Goal: Navigation & Orientation: Locate item on page

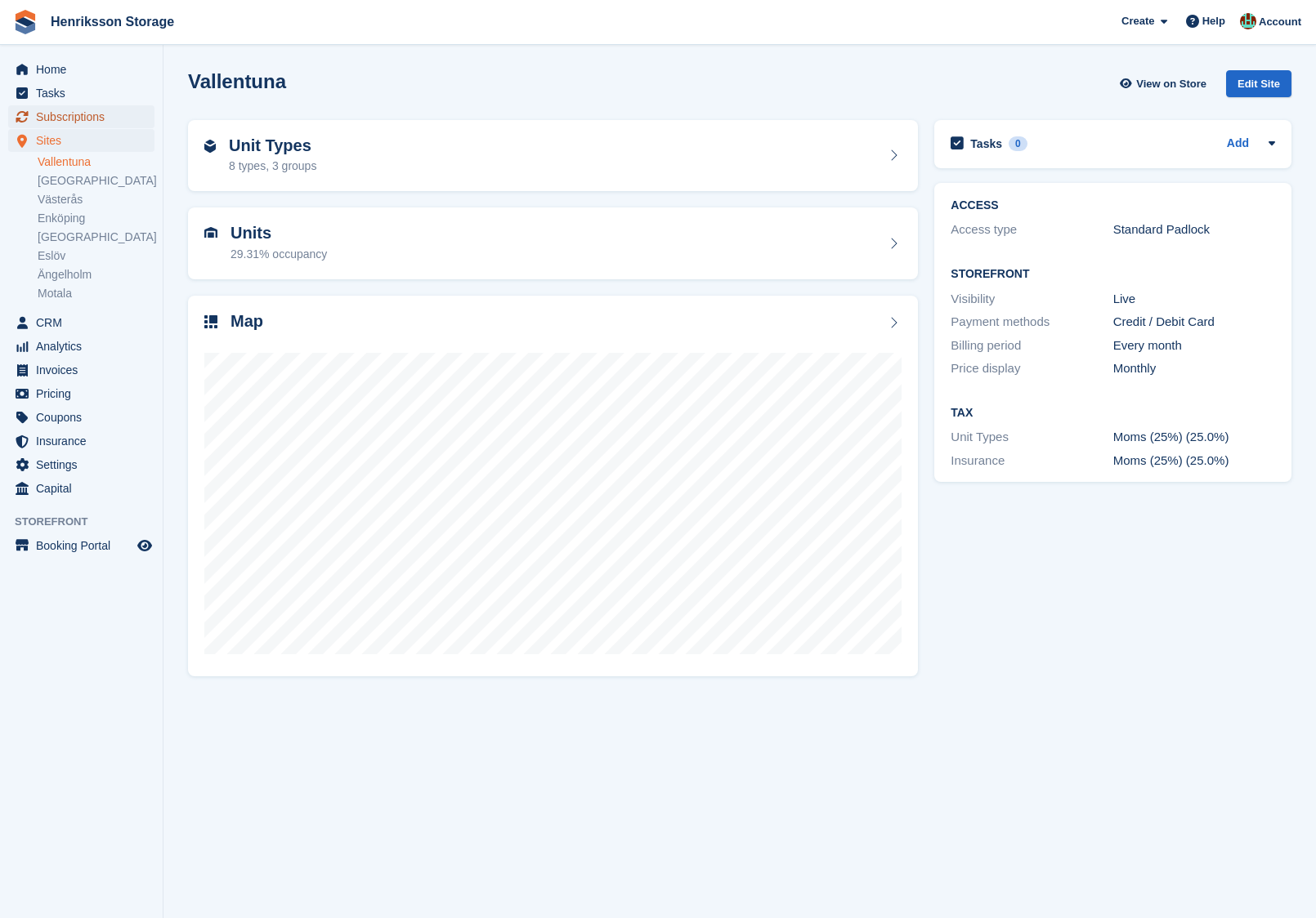
click at [98, 112] on span "Subscriptions" at bounding box center [85, 116] width 98 height 22
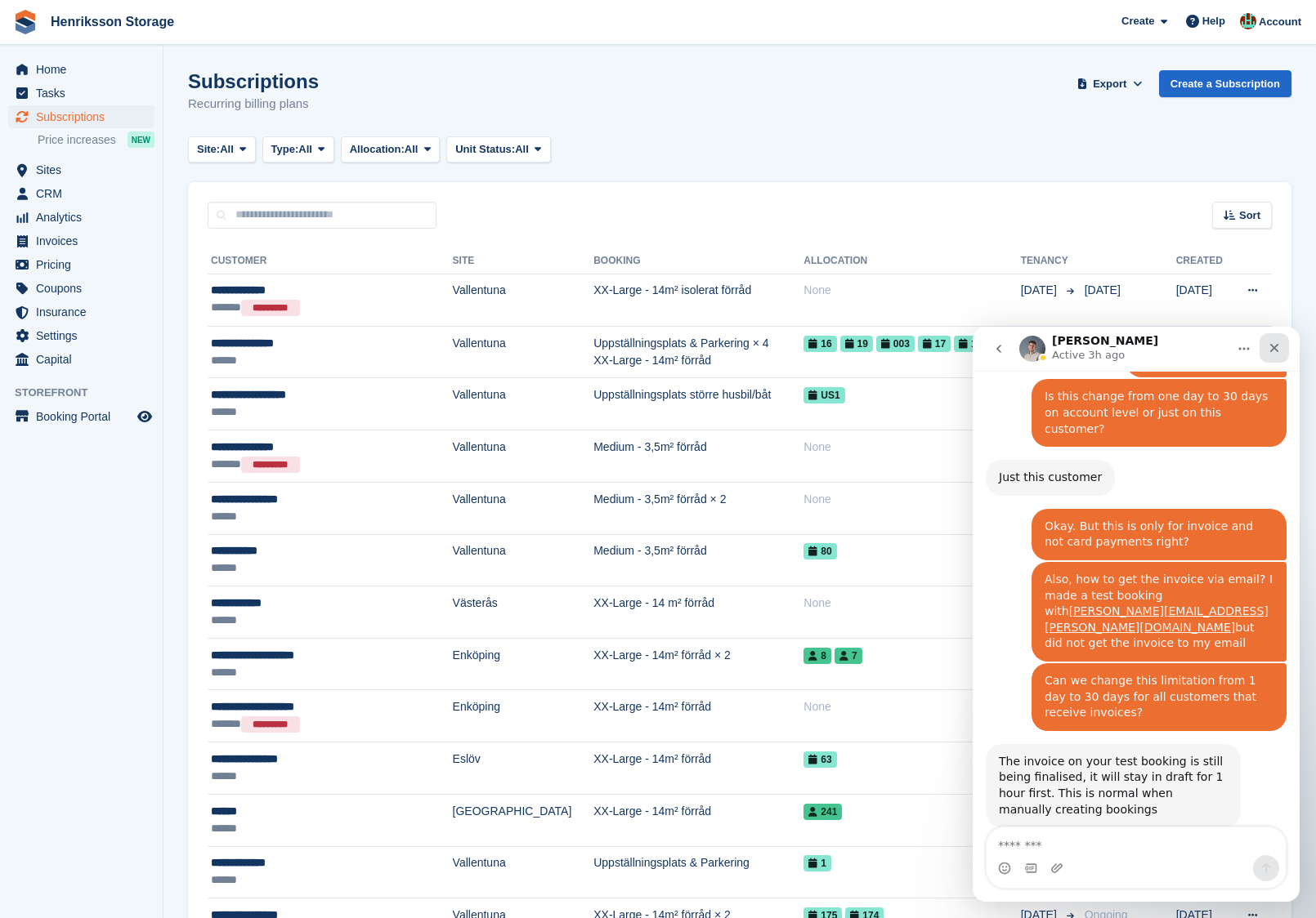
scroll to position [3127, 0]
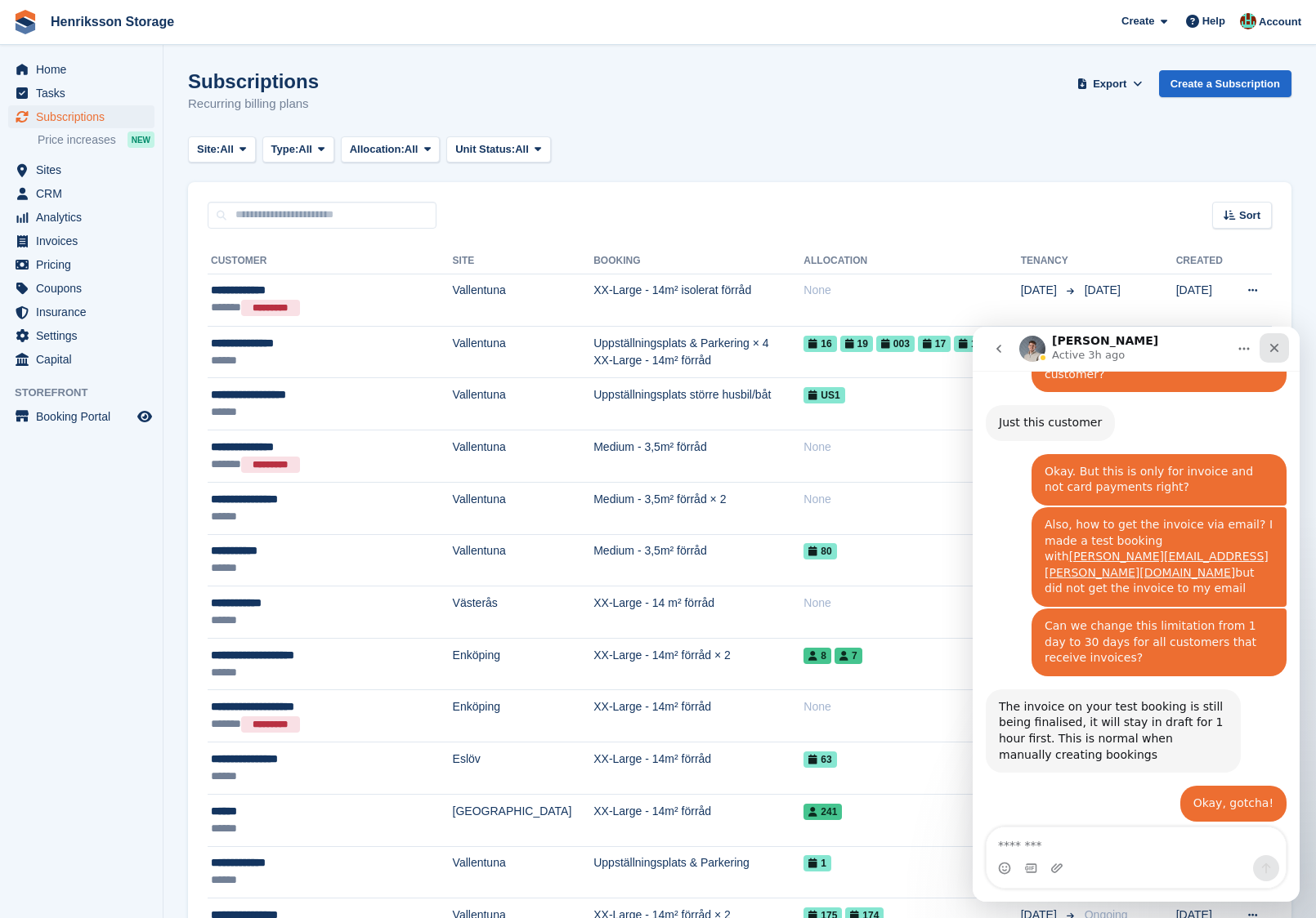
click at [1279, 350] on icon "Close" at bounding box center [1274, 348] width 13 height 13
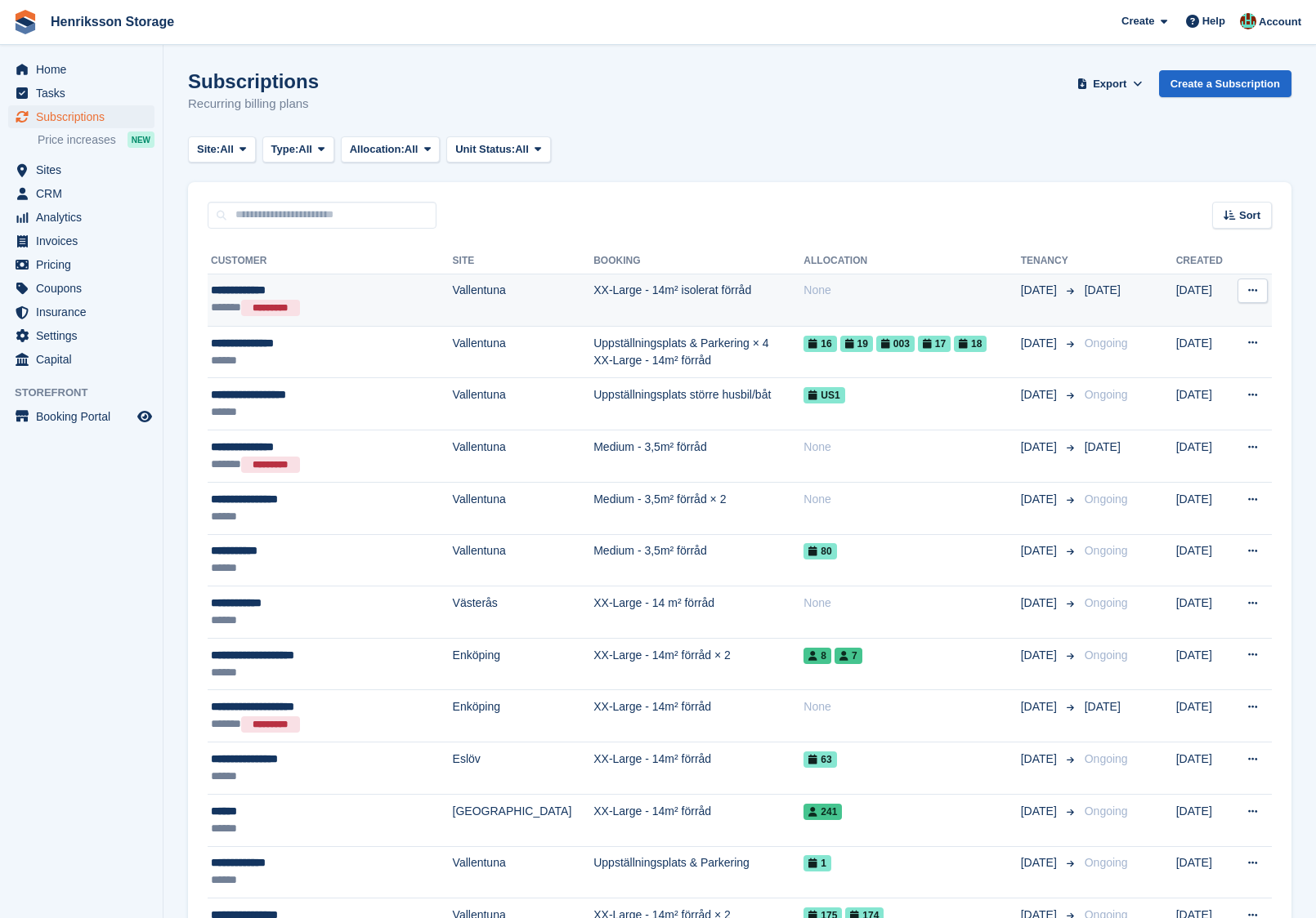
scroll to position [0, 0]
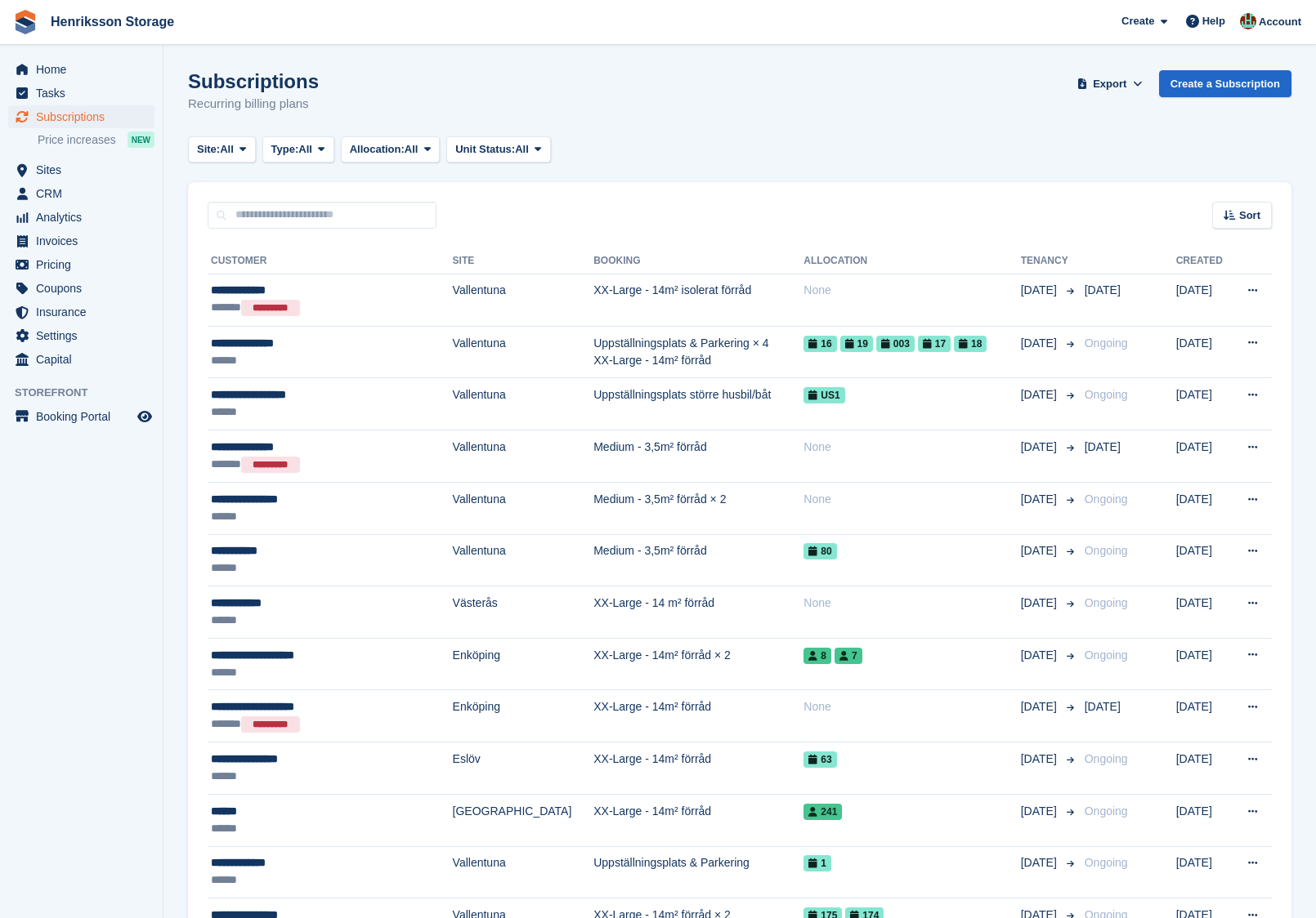
click at [1243, 223] on div "Sort" at bounding box center [1242, 215] width 60 height 27
click at [1183, 317] on span "Move in date" at bounding box center [1173, 318] width 65 height 13
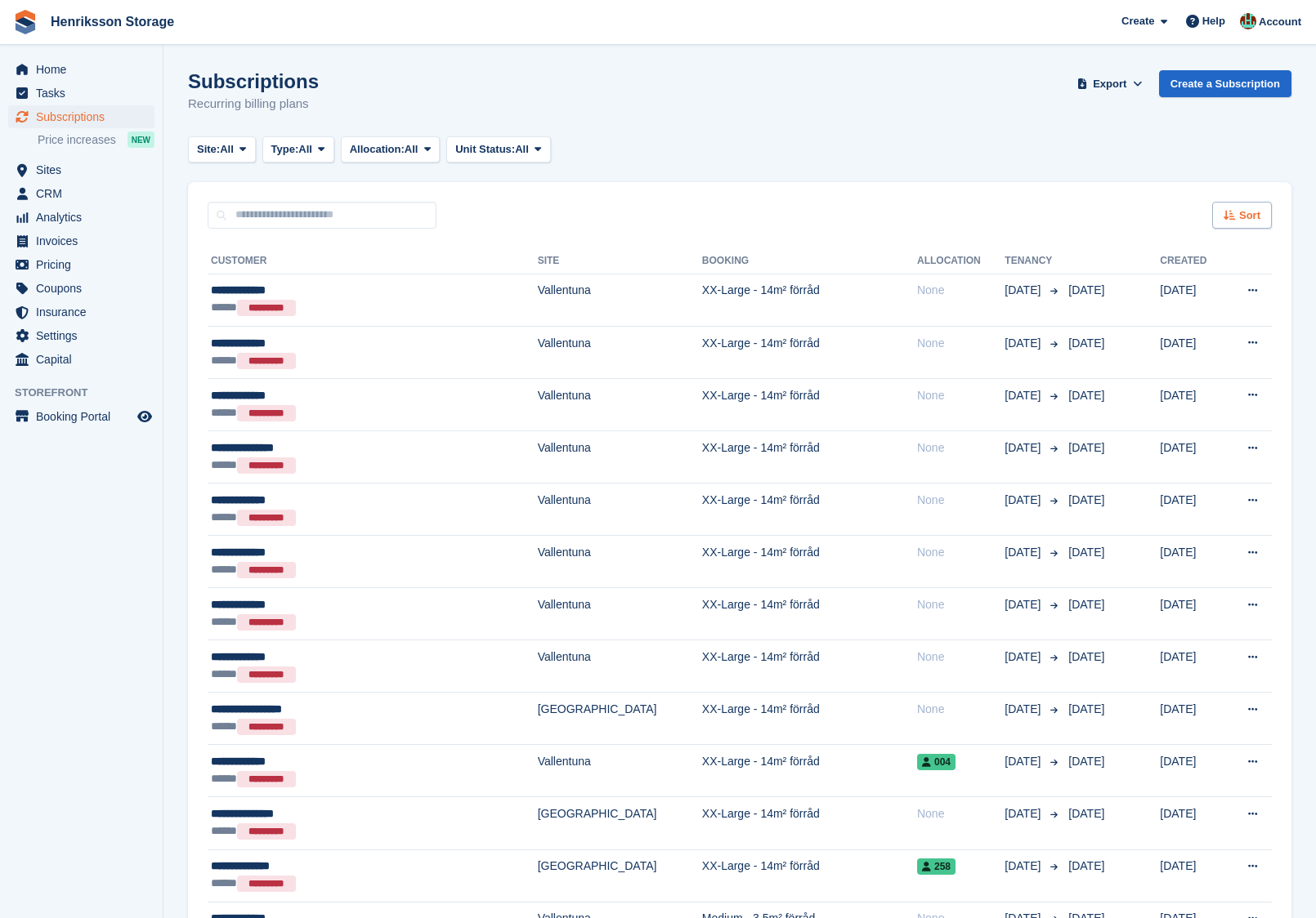
click at [1237, 219] on div "Sort" at bounding box center [1242, 215] width 60 height 27
click at [1187, 332] on span "Move out date" at bounding box center [1177, 338] width 73 height 13
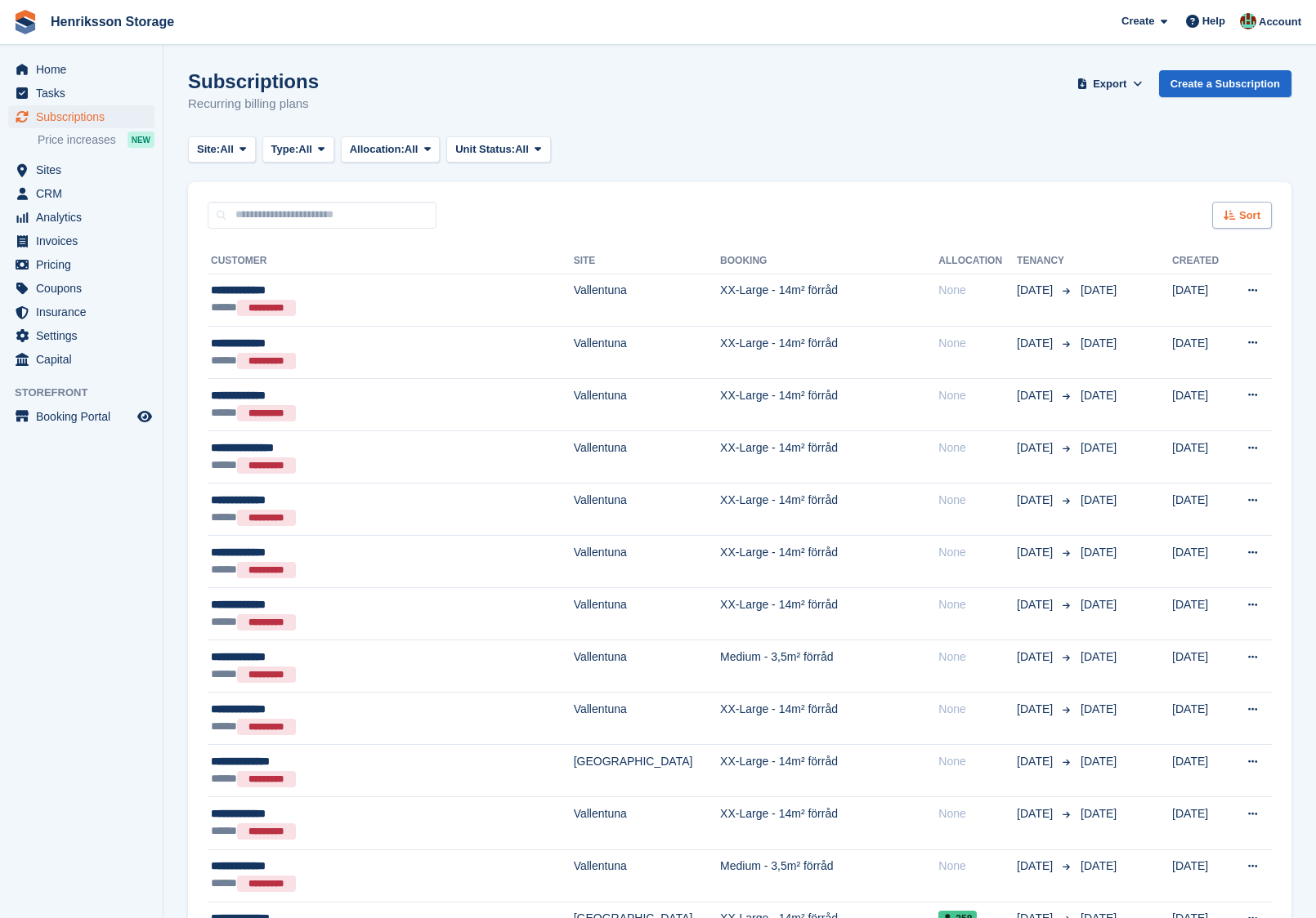
click at [1243, 216] on span "Sort" at bounding box center [1249, 216] width 21 height 17
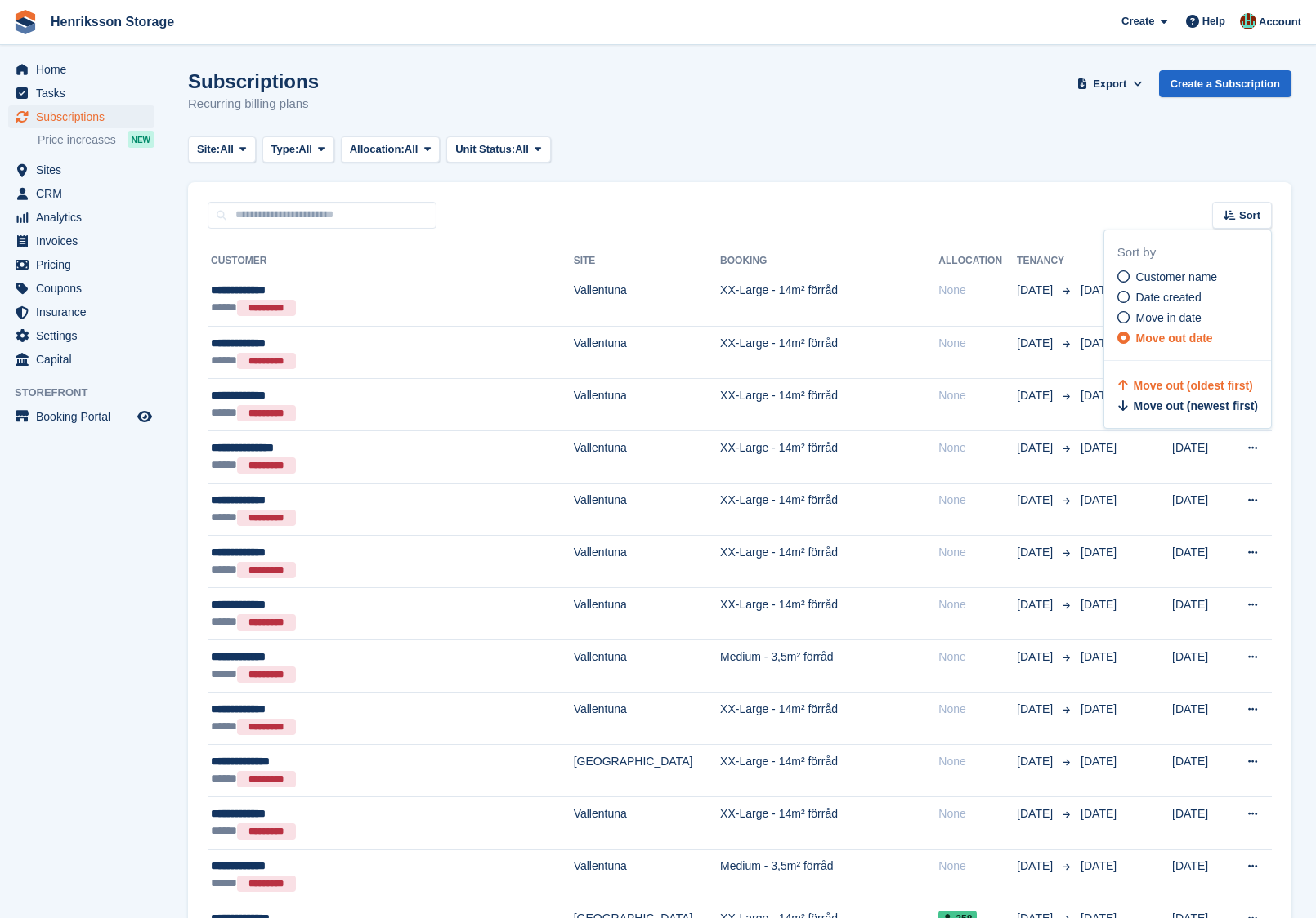
drag, startPoint x: 1182, startPoint y: 312, endPoint x: 1187, endPoint y: 304, distance: 9.4
click at [1181, 312] on span "Move in date" at bounding box center [1168, 318] width 65 height 13
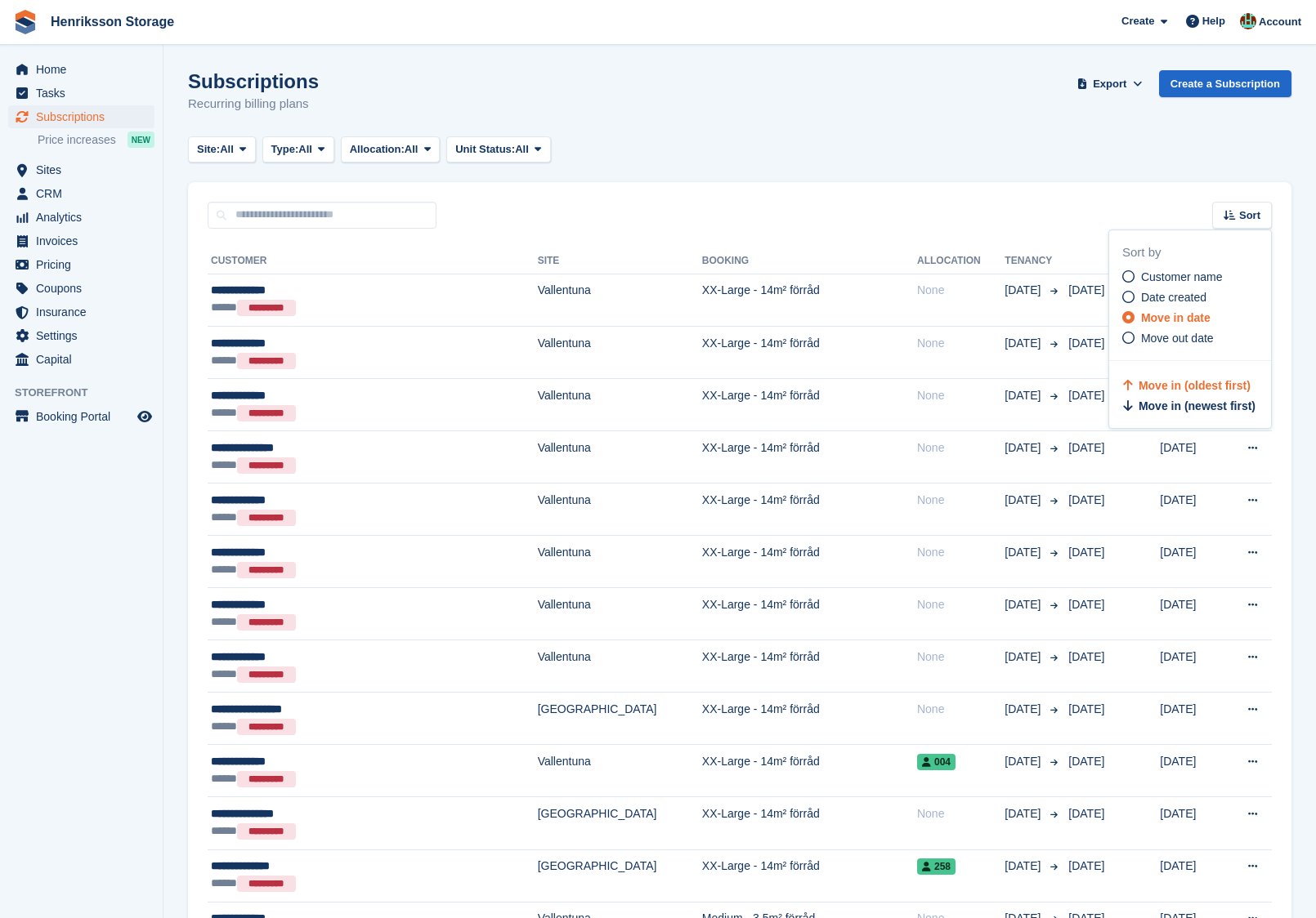
click at [1248, 220] on span "Sort" at bounding box center [1249, 216] width 21 height 17
click at [1203, 403] on span "Move in (newest first)" at bounding box center [1197, 407] width 117 height 13
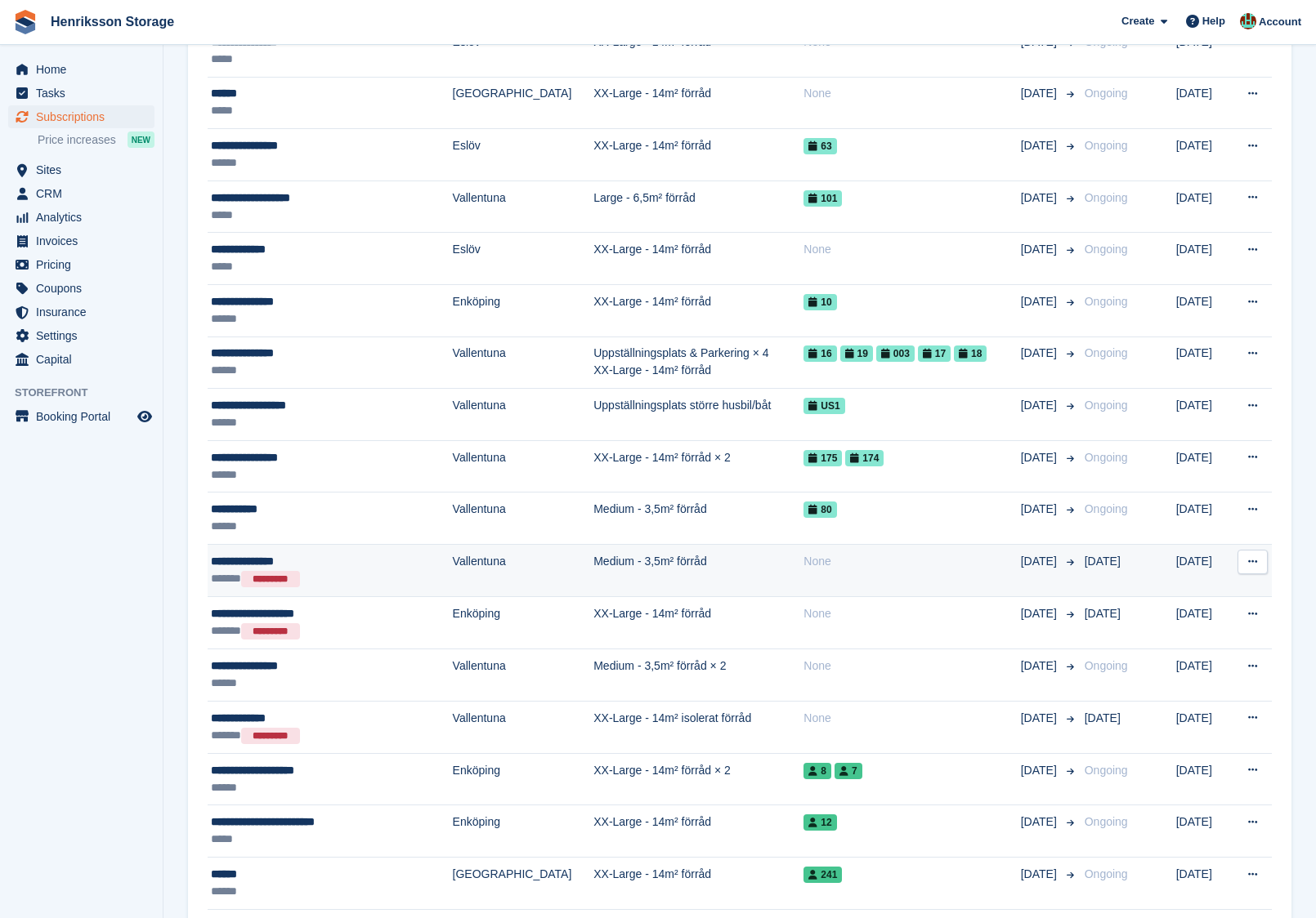
scroll to position [776, 0]
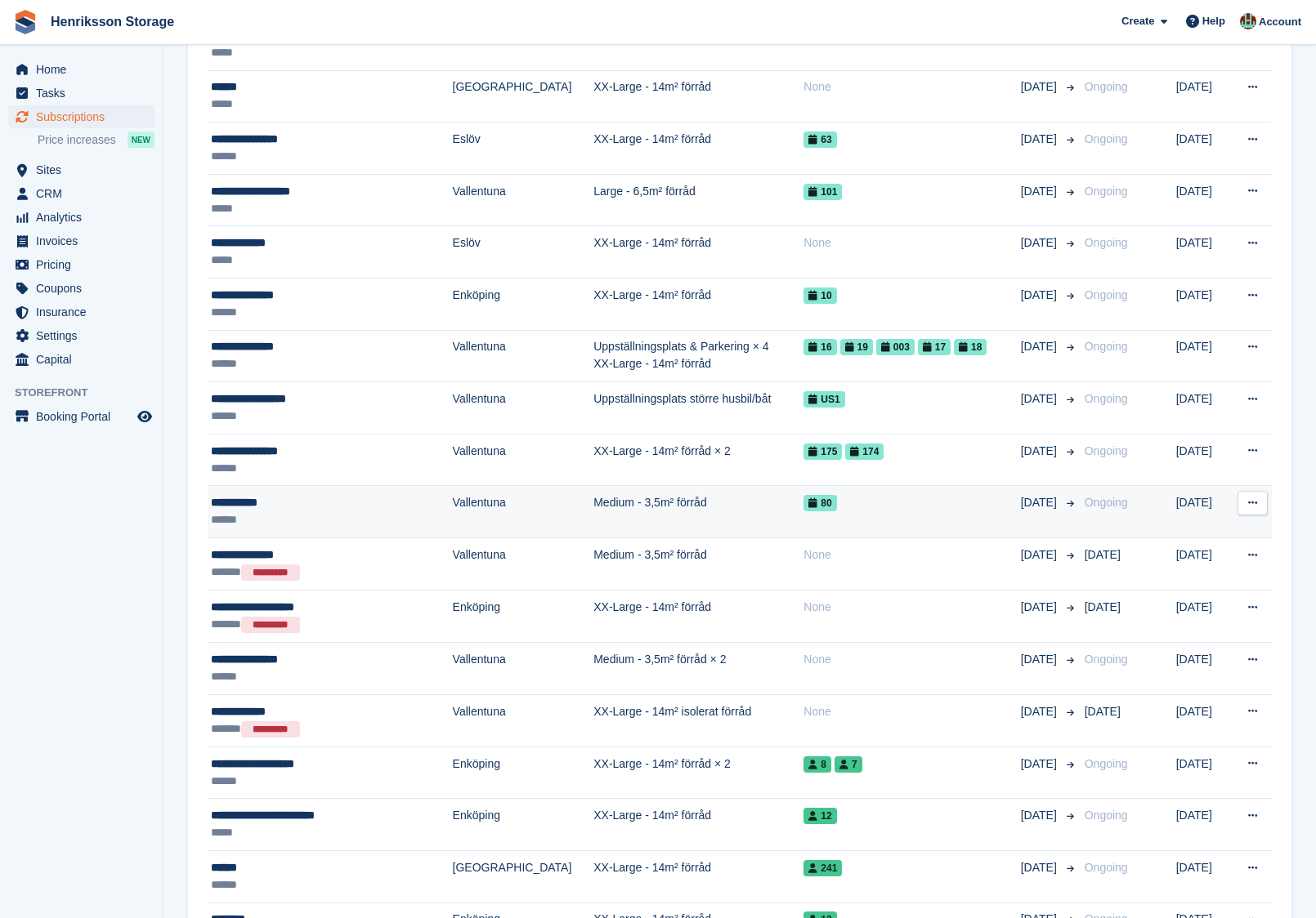
click at [1257, 496] on button at bounding box center [1253, 502] width 30 height 24
click at [1181, 526] on p "View customer" at bounding box center [1188, 535] width 143 height 21
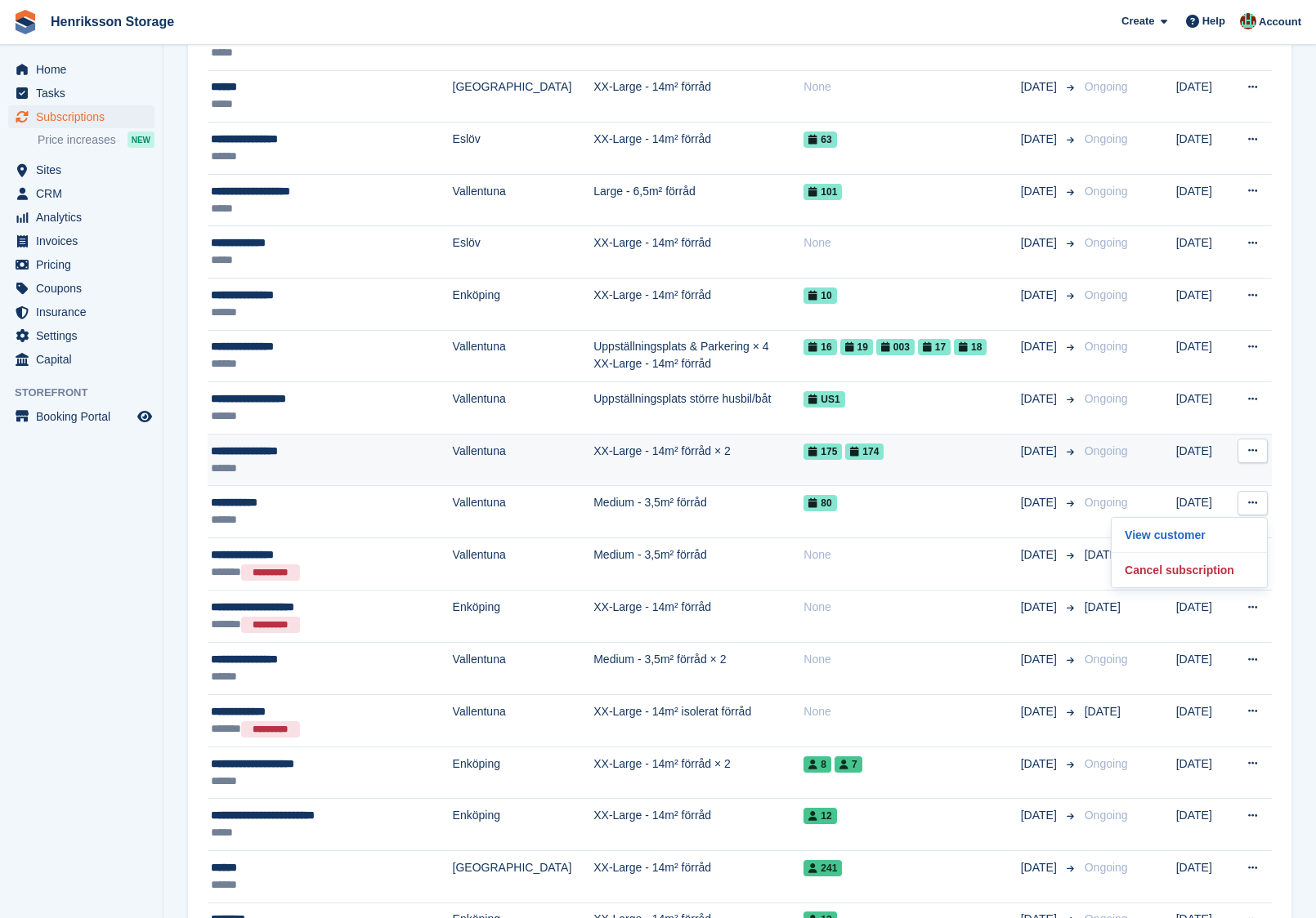
click at [1254, 452] on button at bounding box center [1253, 451] width 30 height 24
click at [1193, 474] on p "View customer" at bounding box center [1188, 482] width 143 height 21
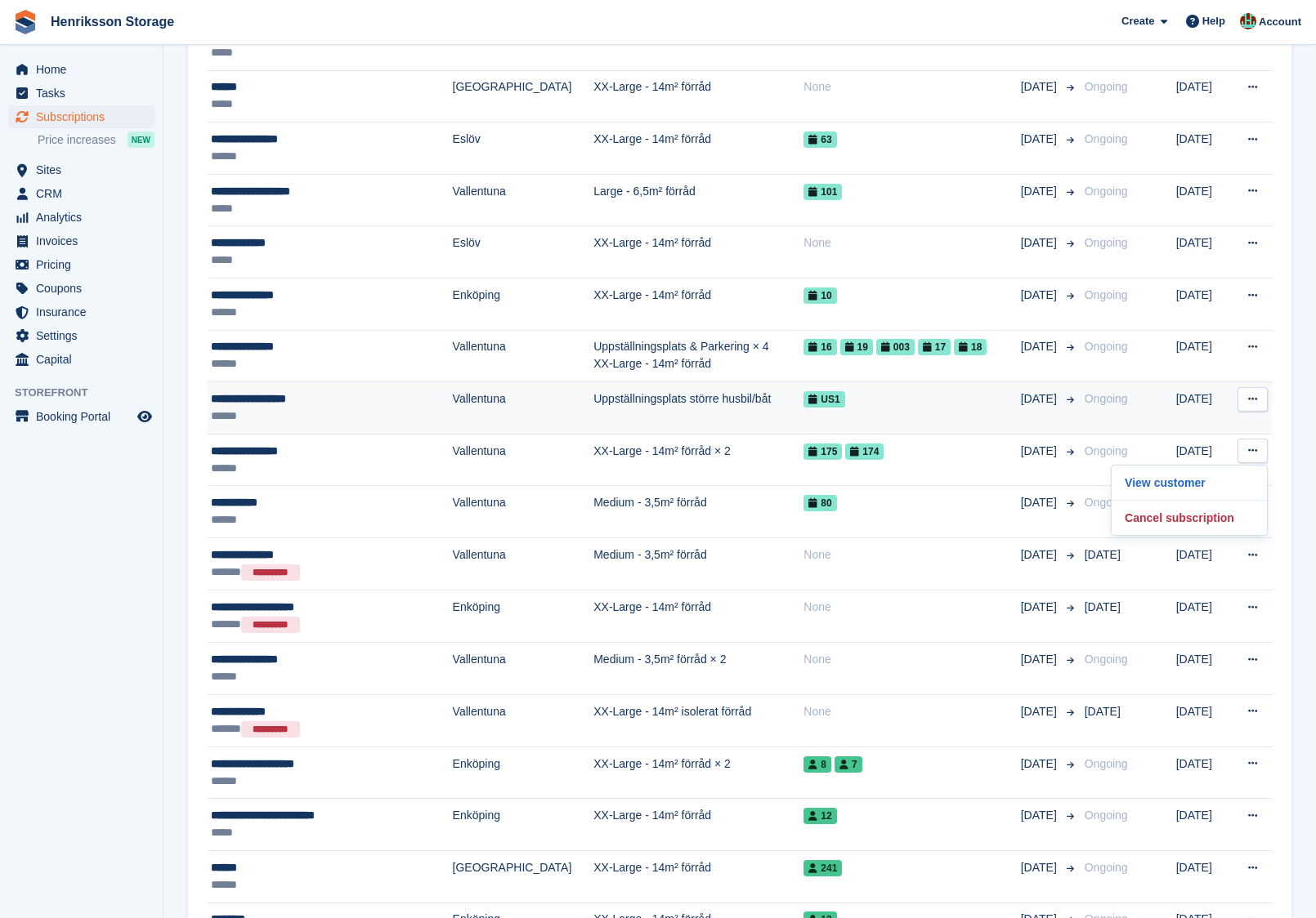
click at [1258, 392] on button at bounding box center [1253, 399] width 30 height 24
click at [1183, 430] on p "View customer" at bounding box center [1188, 431] width 143 height 21
click at [208, 382] on td "**********" at bounding box center [330, 408] width 245 height 52
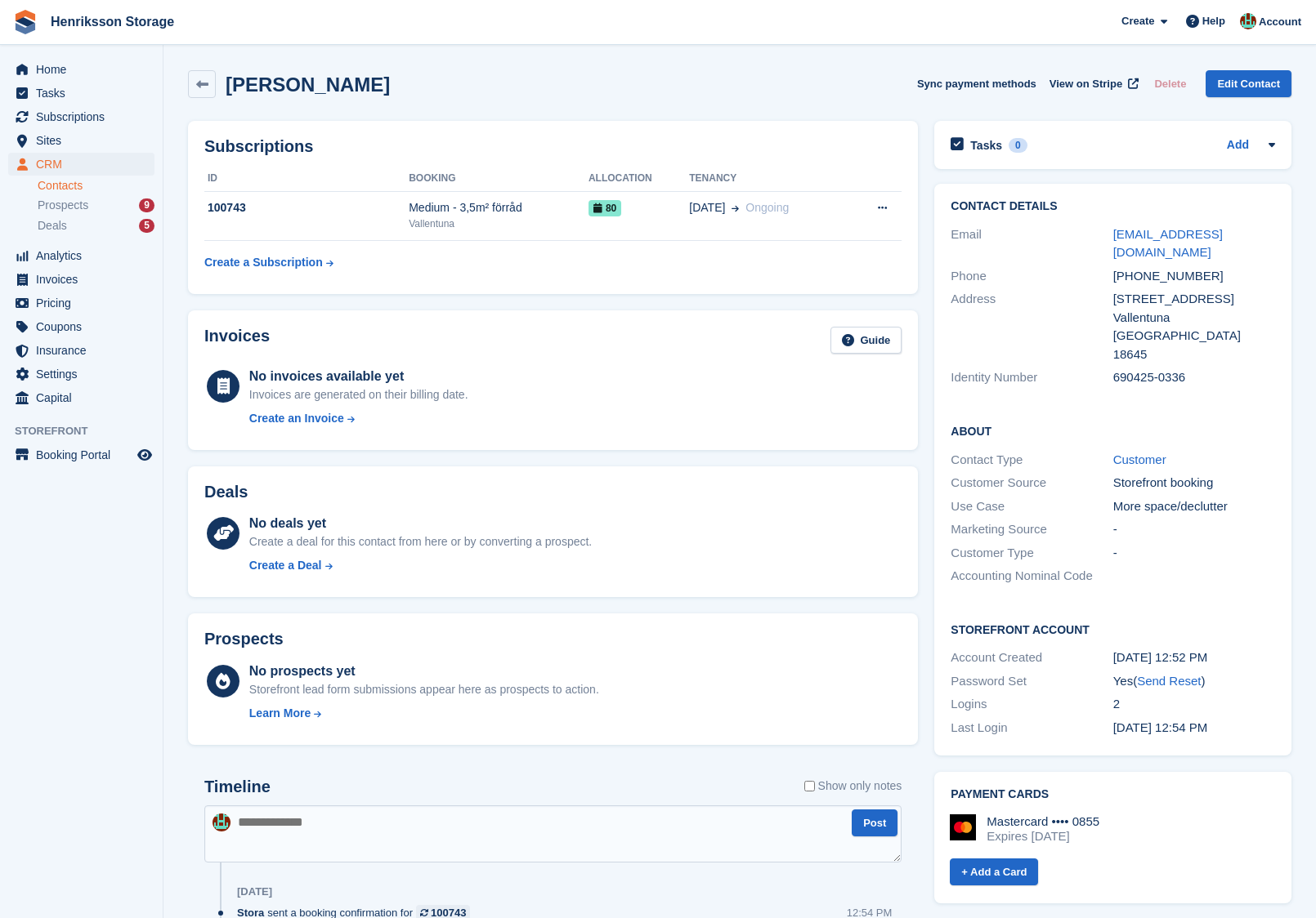
click at [1155, 267] on div "+46703967870" at bounding box center [1194, 277] width 162 height 19
copy div "+46703967870"
click at [1153, 290] on div "Blekingevägen 15" at bounding box center [1194, 299] width 162 height 19
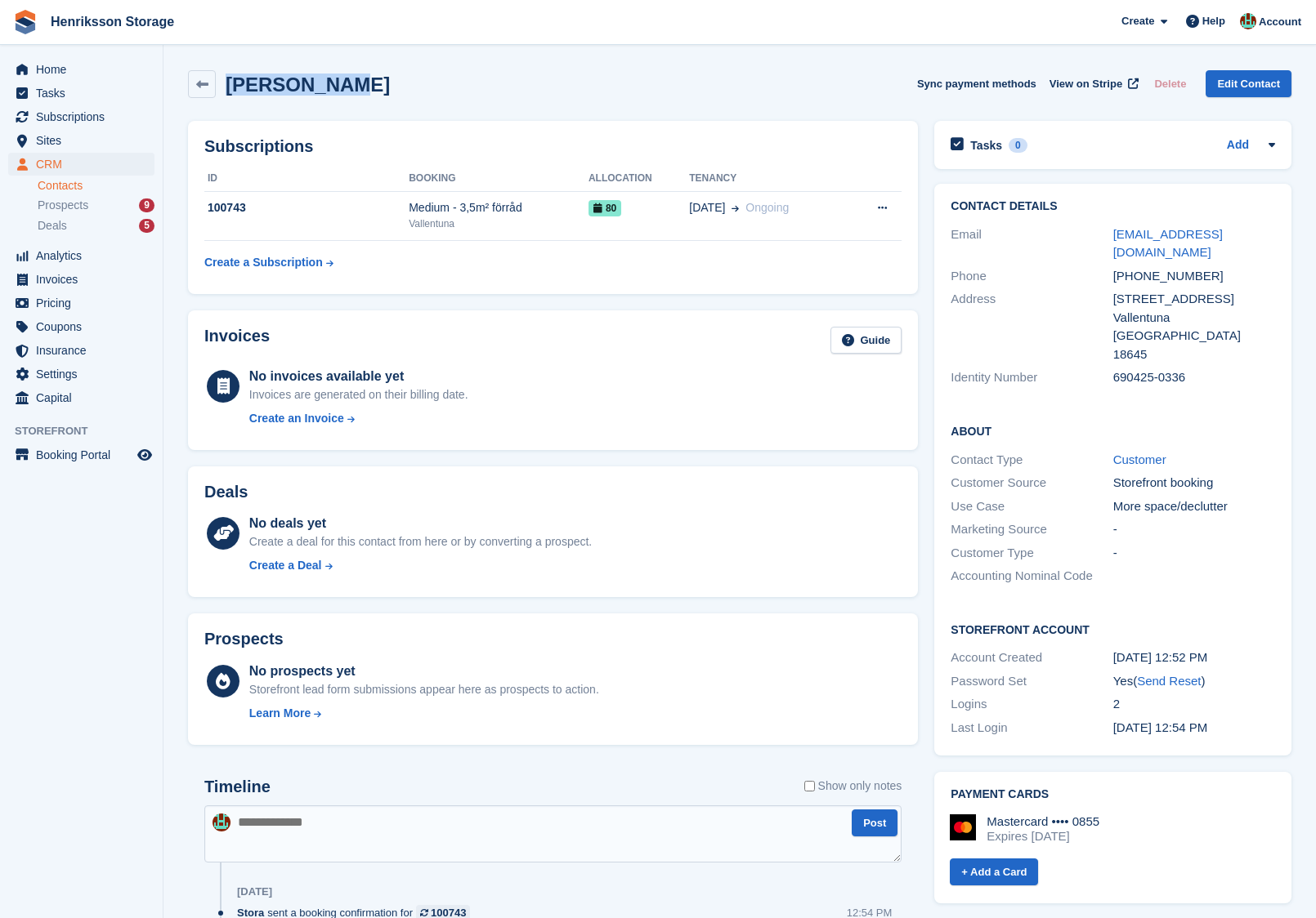
drag, startPoint x: 343, startPoint y: 101, endPoint x: 228, endPoint y: 84, distance: 116.2
click at [228, 84] on div "Johan Syrén Sync payment methods View on Stripe Delete Edit Contact" at bounding box center [739, 87] width 1119 height 51
copy h2 "Johan Syrén"
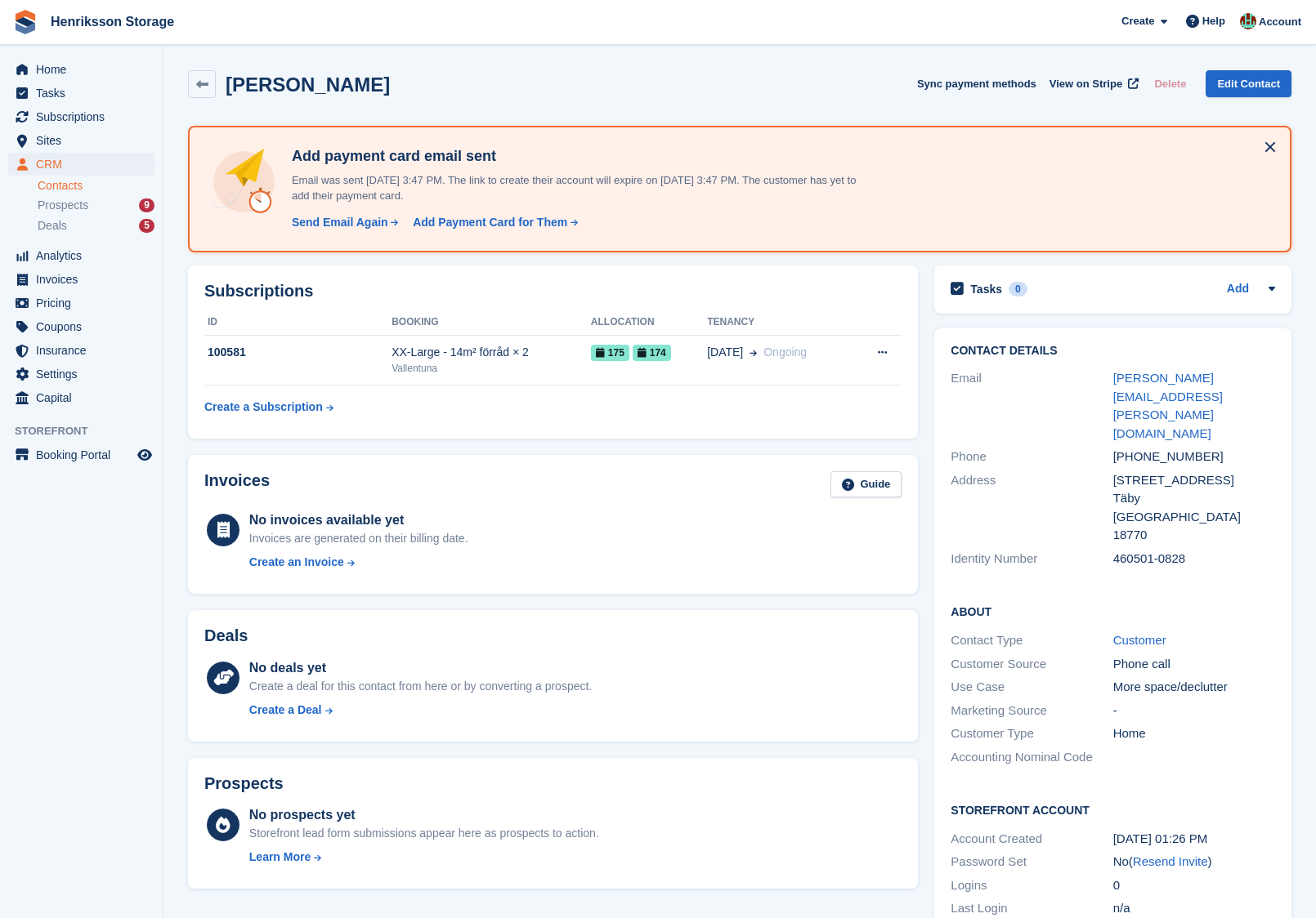
click at [1160, 447] on div "+46735429977" at bounding box center [1194, 457] width 162 height 19
click at [1173, 447] on div "+46735429977" at bounding box center [1194, 457] width 162 height 19
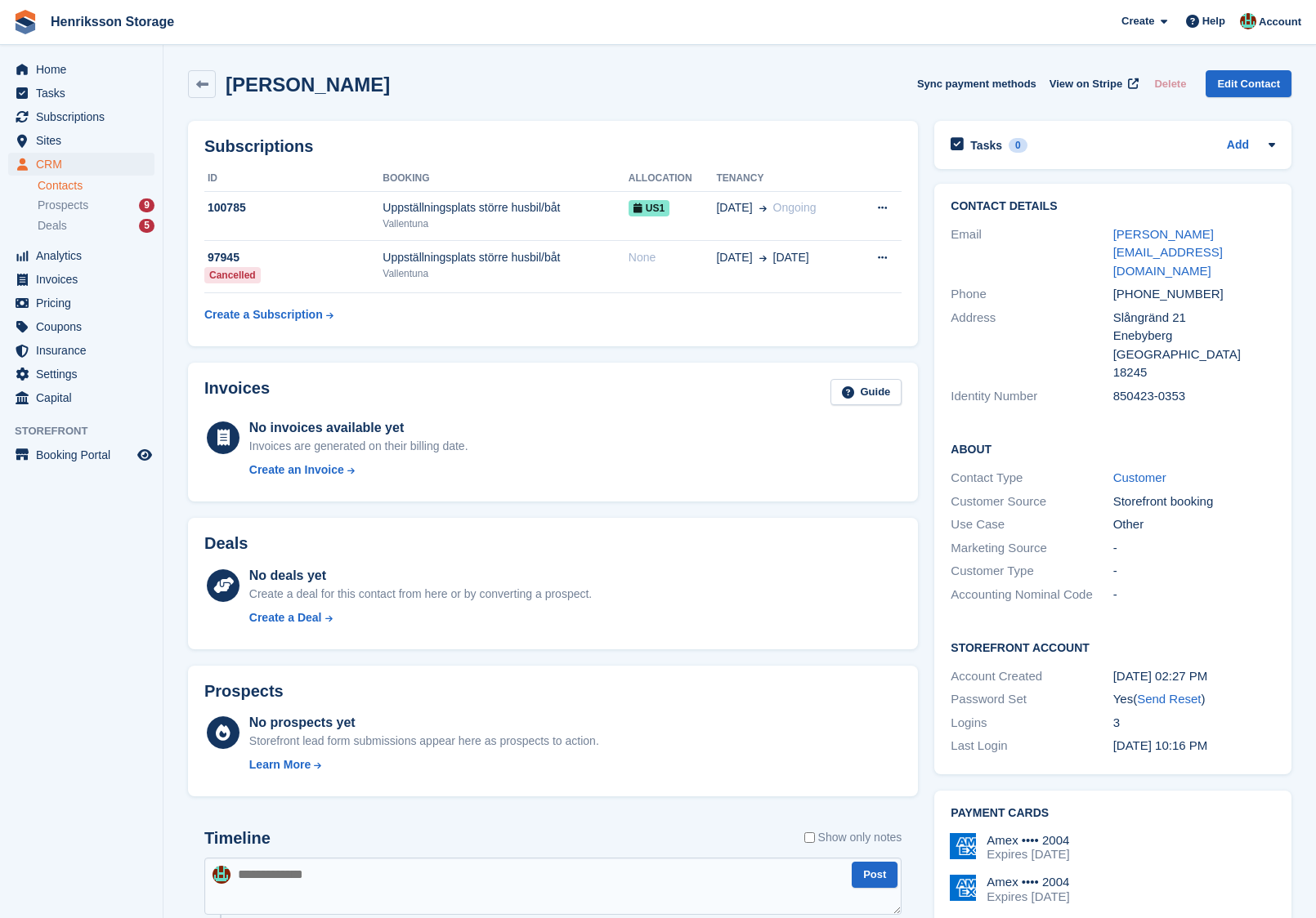
click at [1163, 285] on div "+46707898018" at bounding box center [1194, 294] width 162 height 19
copy div "+46707898018"
click at [1165, 327] on div "Enebyberg" at bounding box center [1194, 336] width 162 height 19
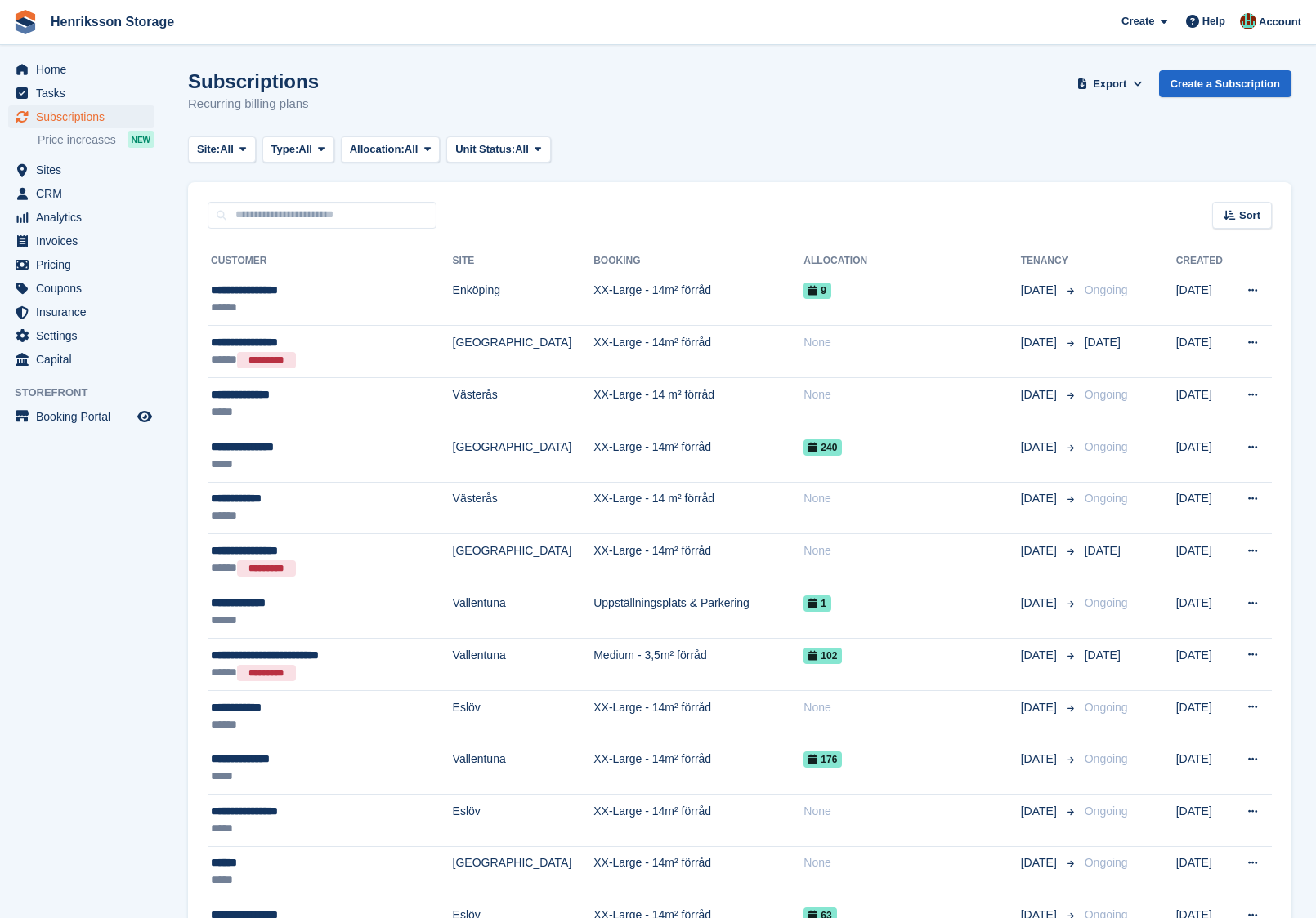
scroll to position [775, 0]
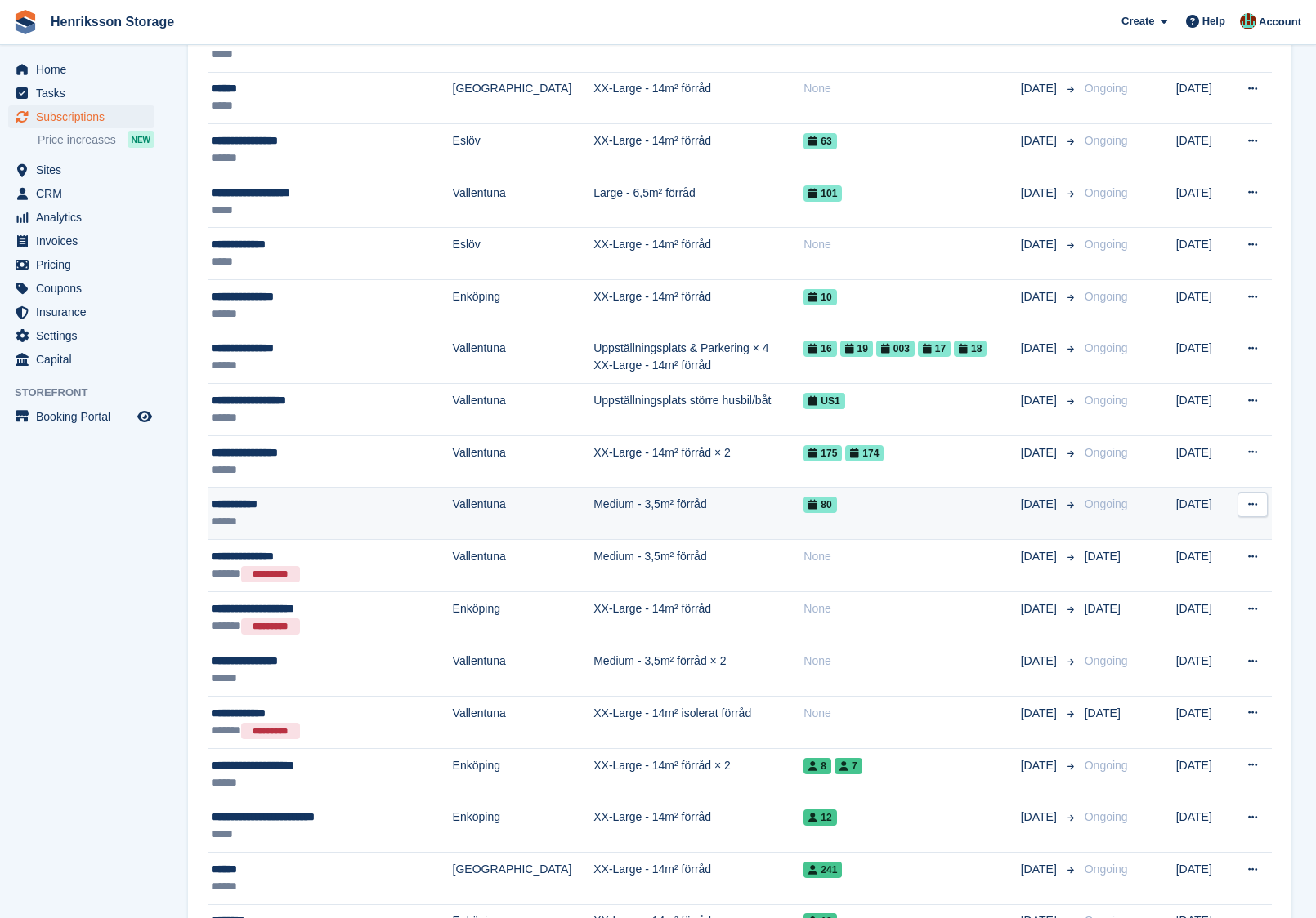
click at [658, 488] on td "Medium - 3,5m² förråd" at bounding box center [698, 513] width 210 height 52
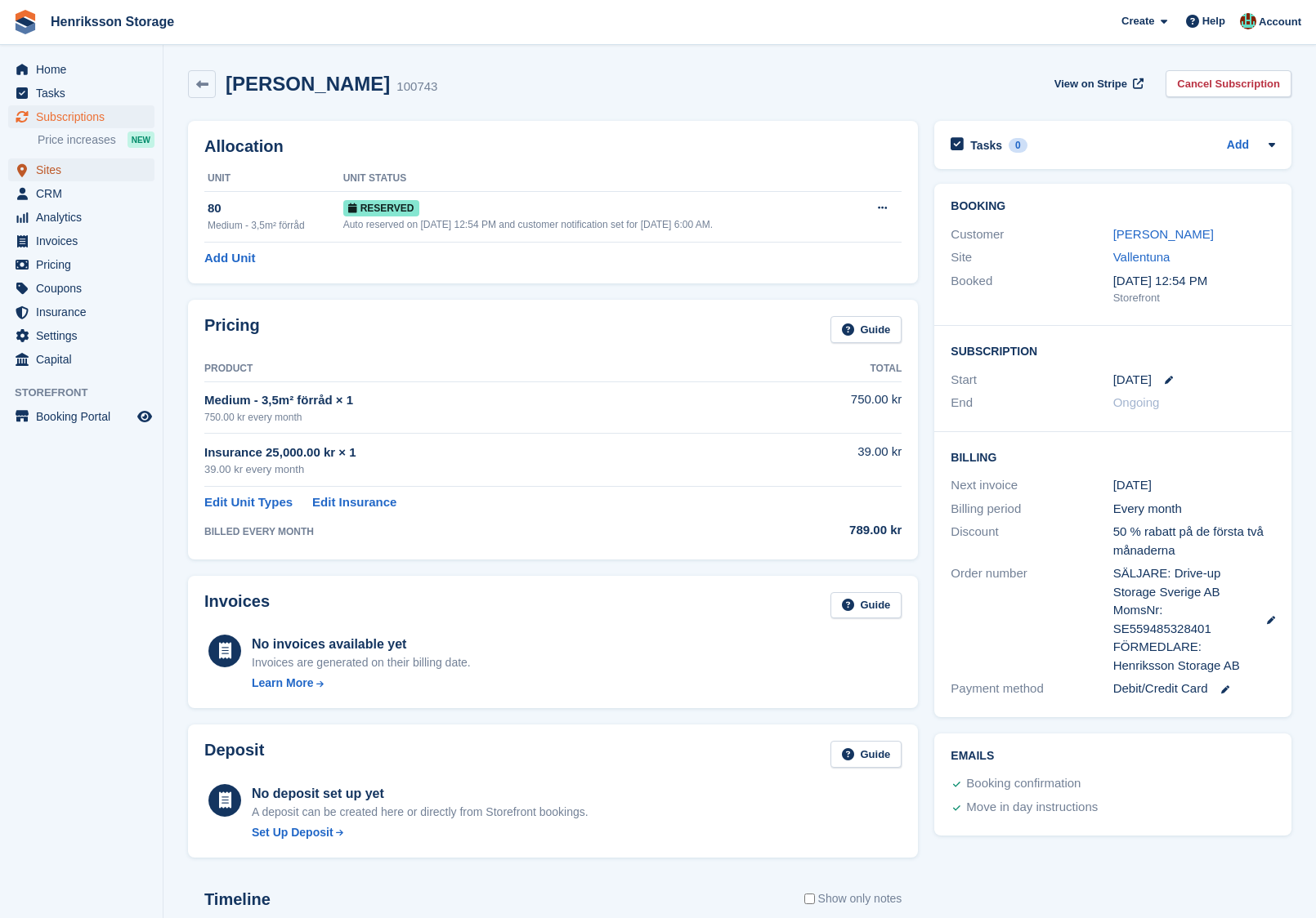
click at [80, 174] on span "Sites" at bounding box center [85, 169] width 98 height 22
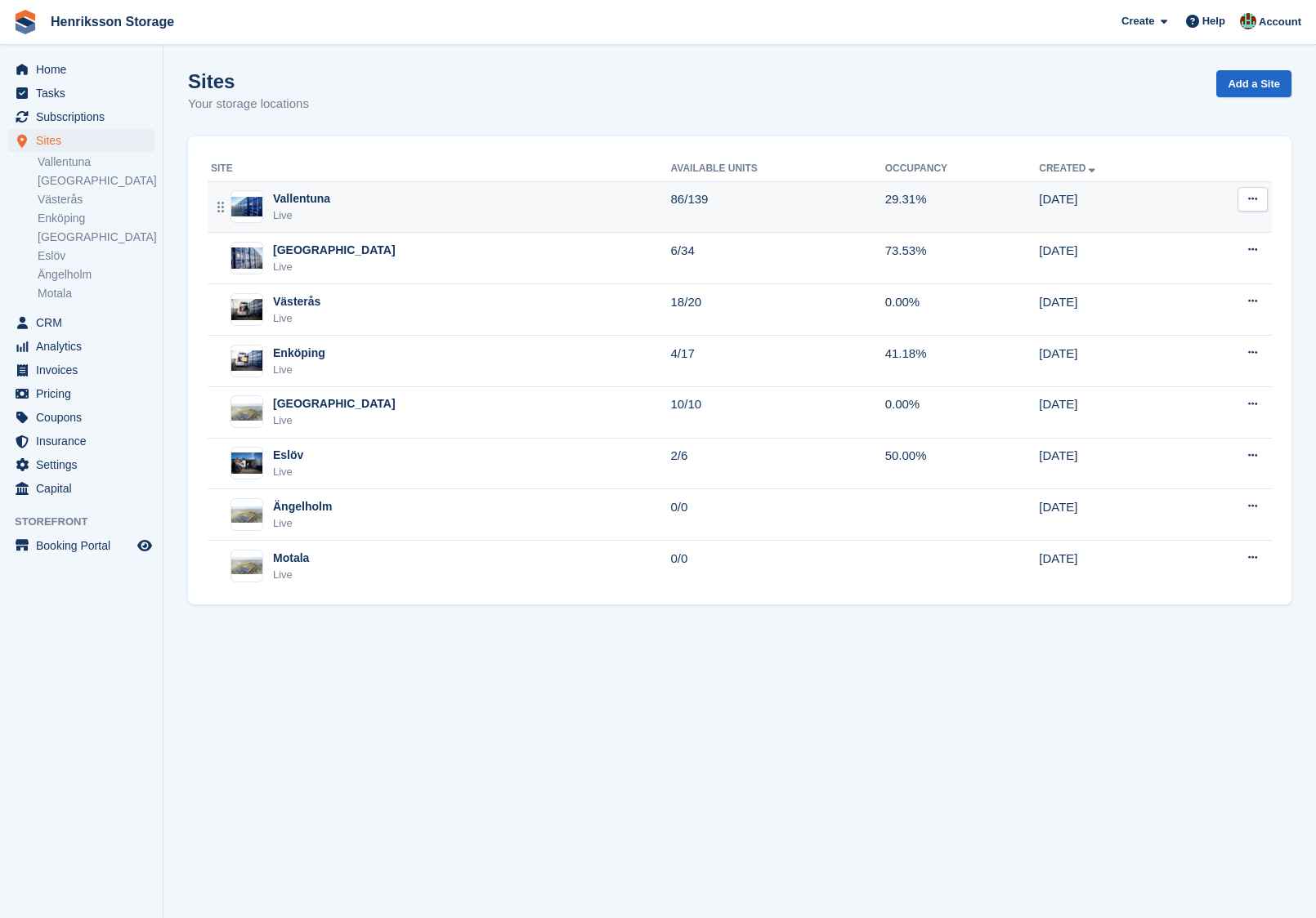
click at [375, 226] on td "Vallentuna Live" at bounding box center [439, 207] width 463 height 52
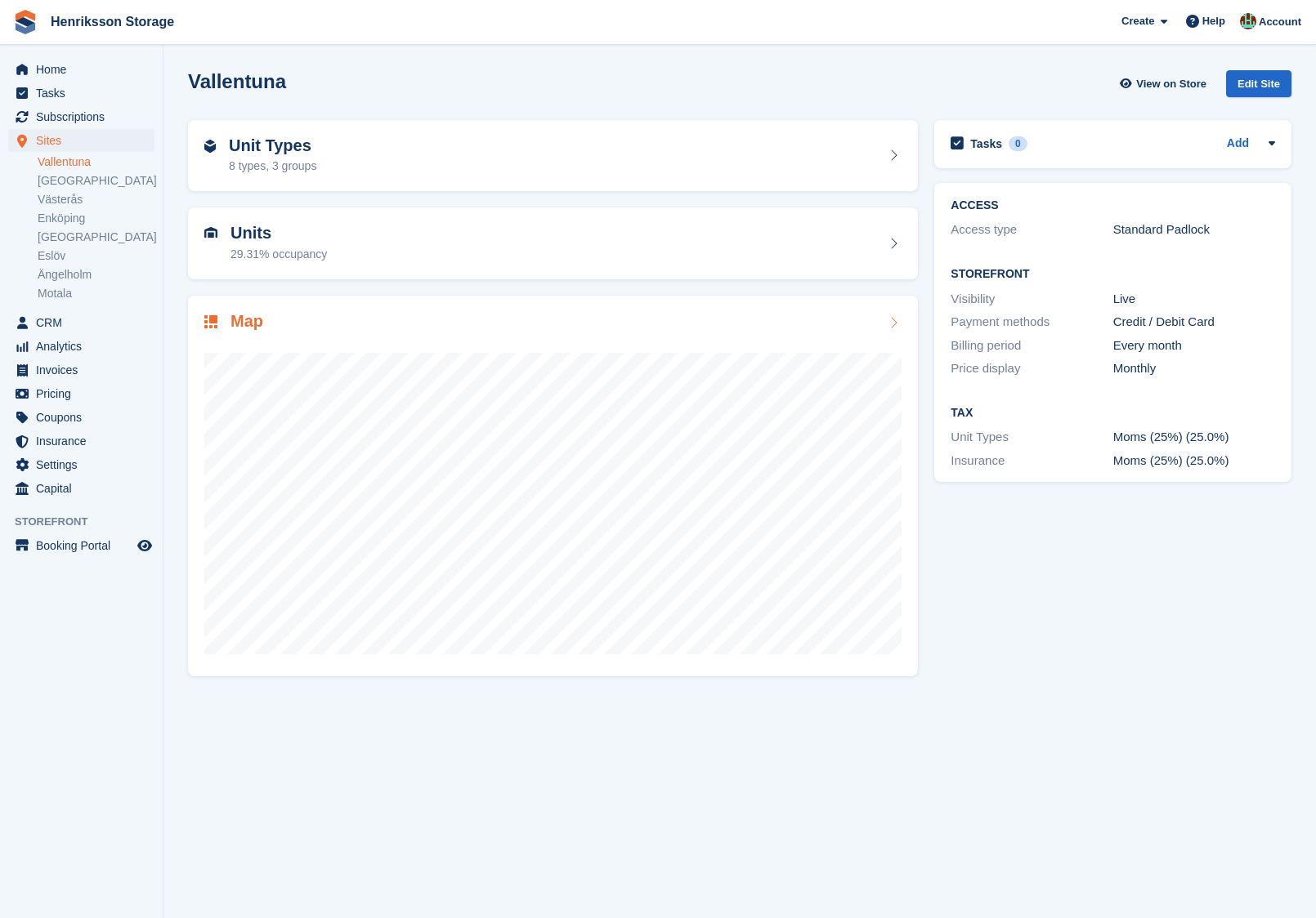
click at [354, 337] on div at bounding box center [553, 496] width 697 height 327
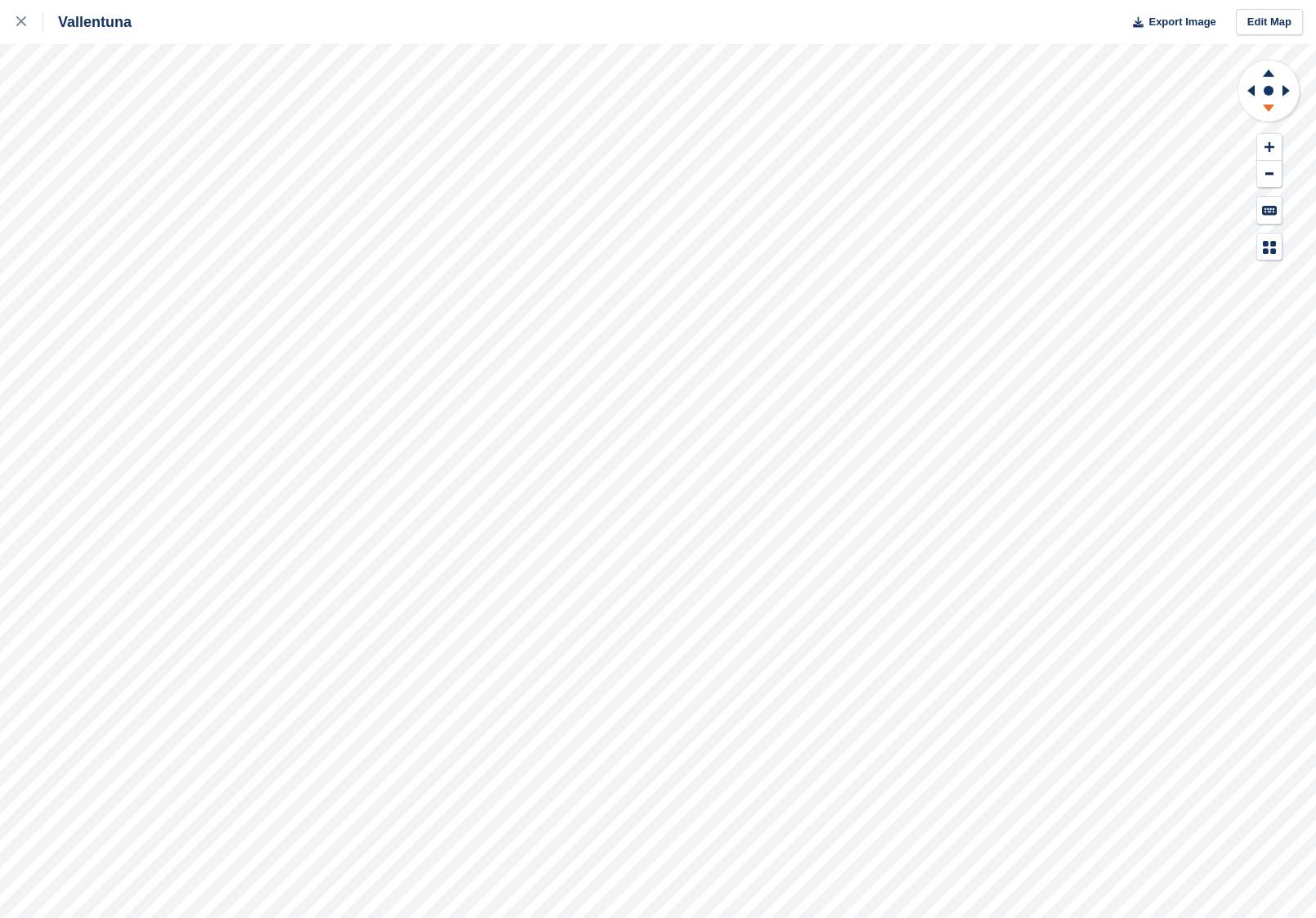
click at [1273, 113] on icon at bounding box center [1268, 111] width 43 height 21
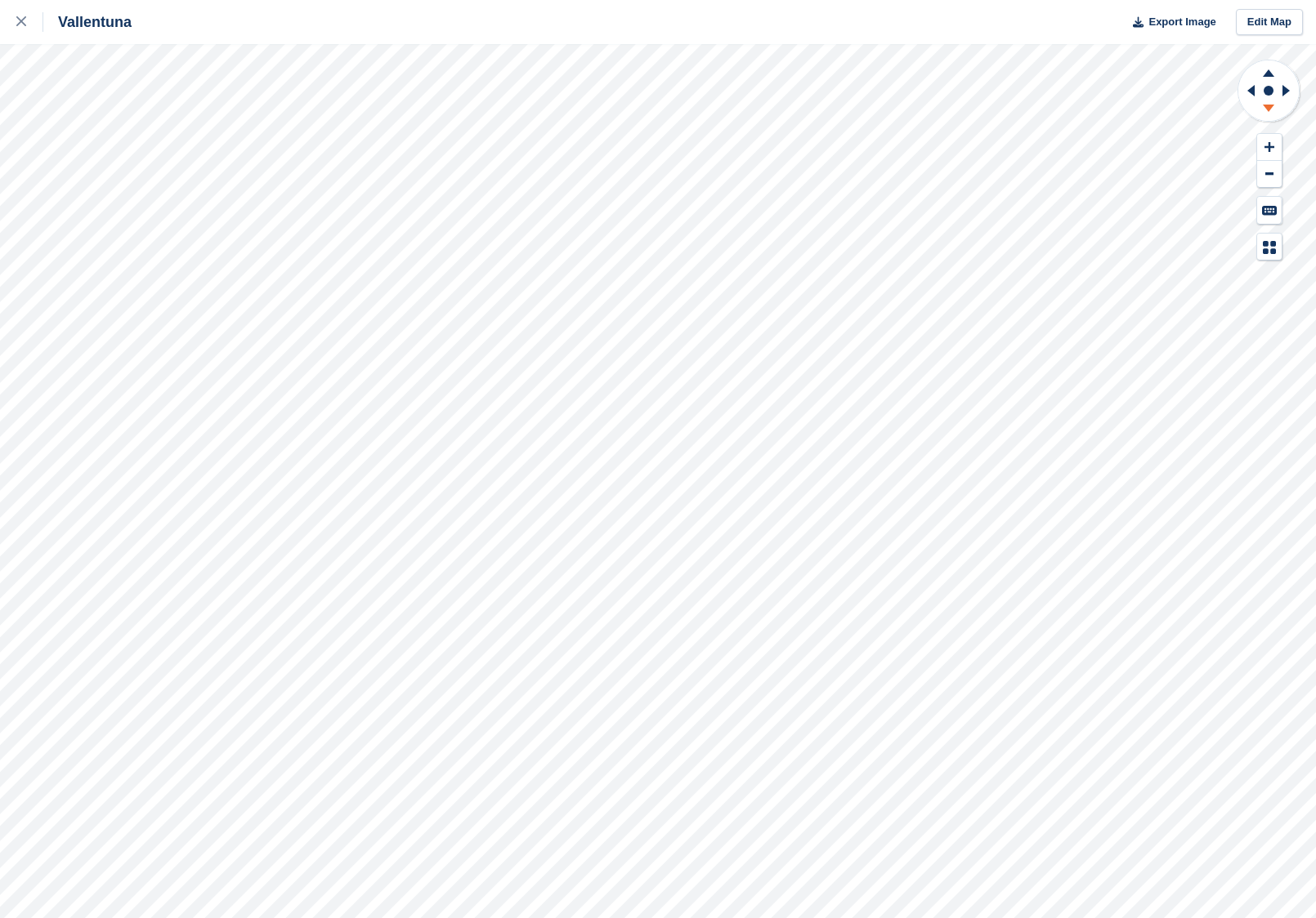
click at [1273, 113] on icon at bounding box center [1268, 111] width 43 height 21
click at [1273, 129] on div at bounding box center [1268, 160] width 64 height 202
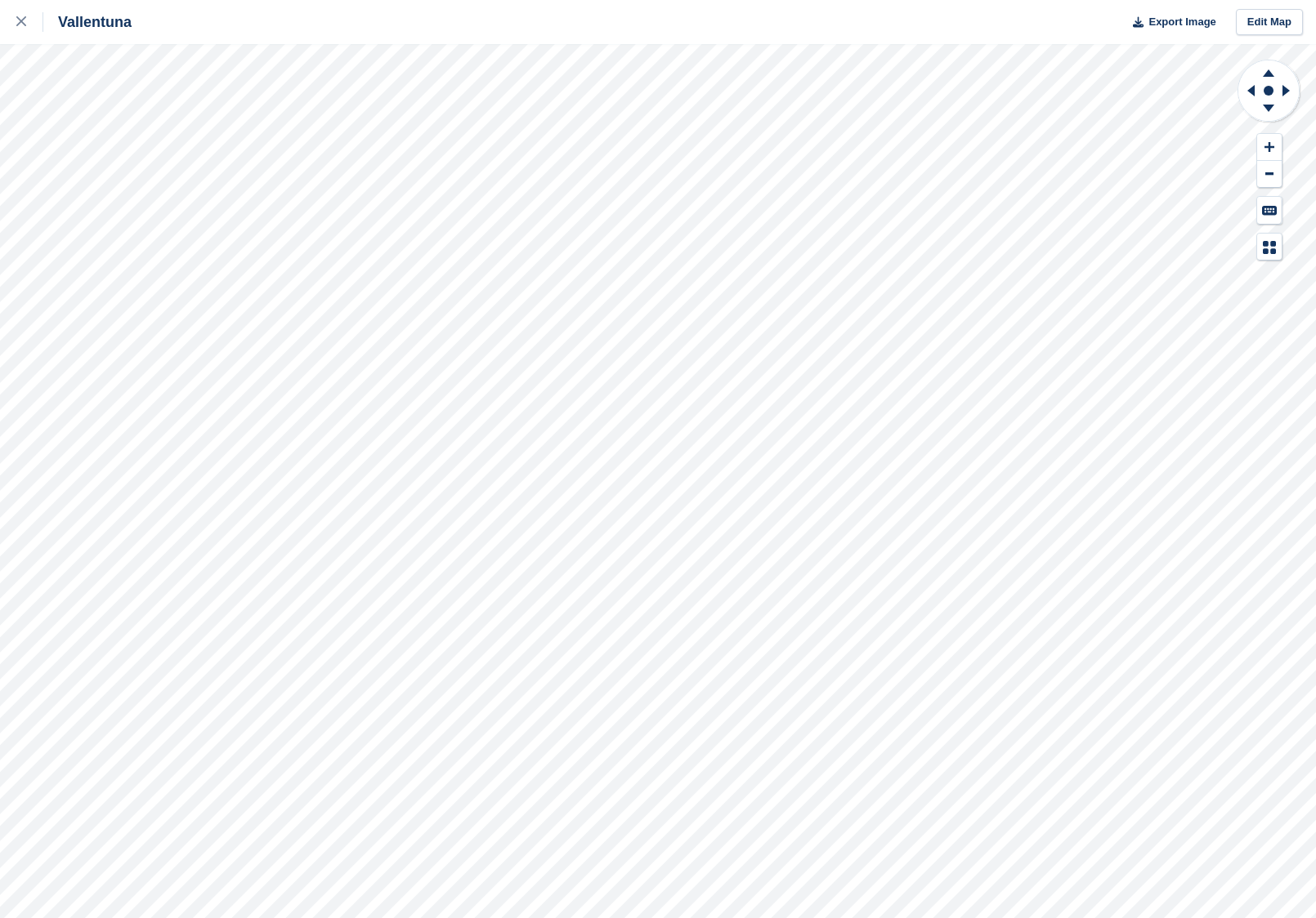
click at [1273, 129] on div at bounding box center [1268, 160] width 64 height 202
click at [1273, 134] on button at bounding box center [1268, 147] width 24 height 27
click at [1263, 119] on icon at bounding box center [1268, 111] width 43 height 21
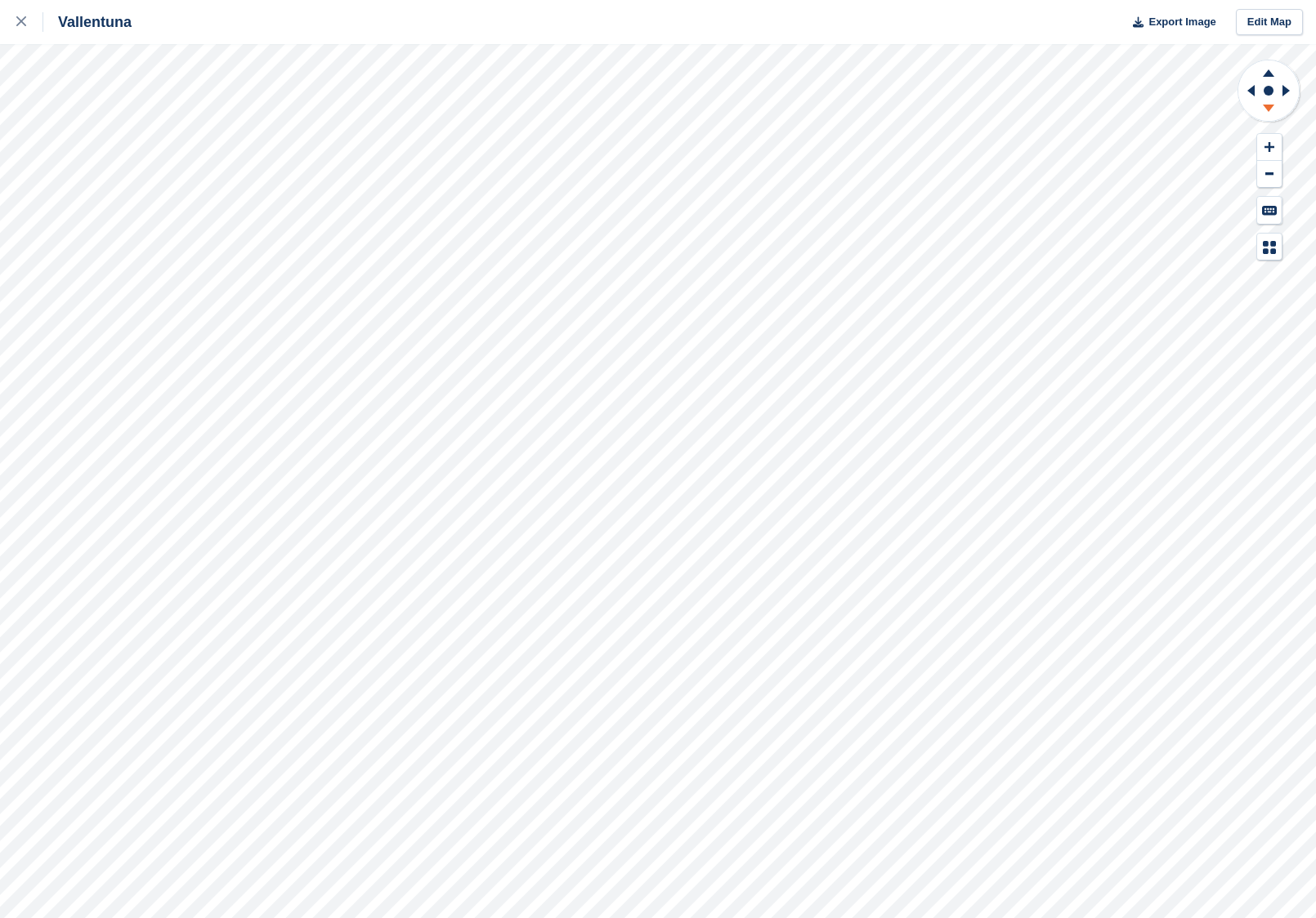
click at [1263, 117] on icon at bounding box center [1268, 111] width 43 height 21
click at [1251, 87] on icon at bounding box center [1250, 91] width 8 height 12
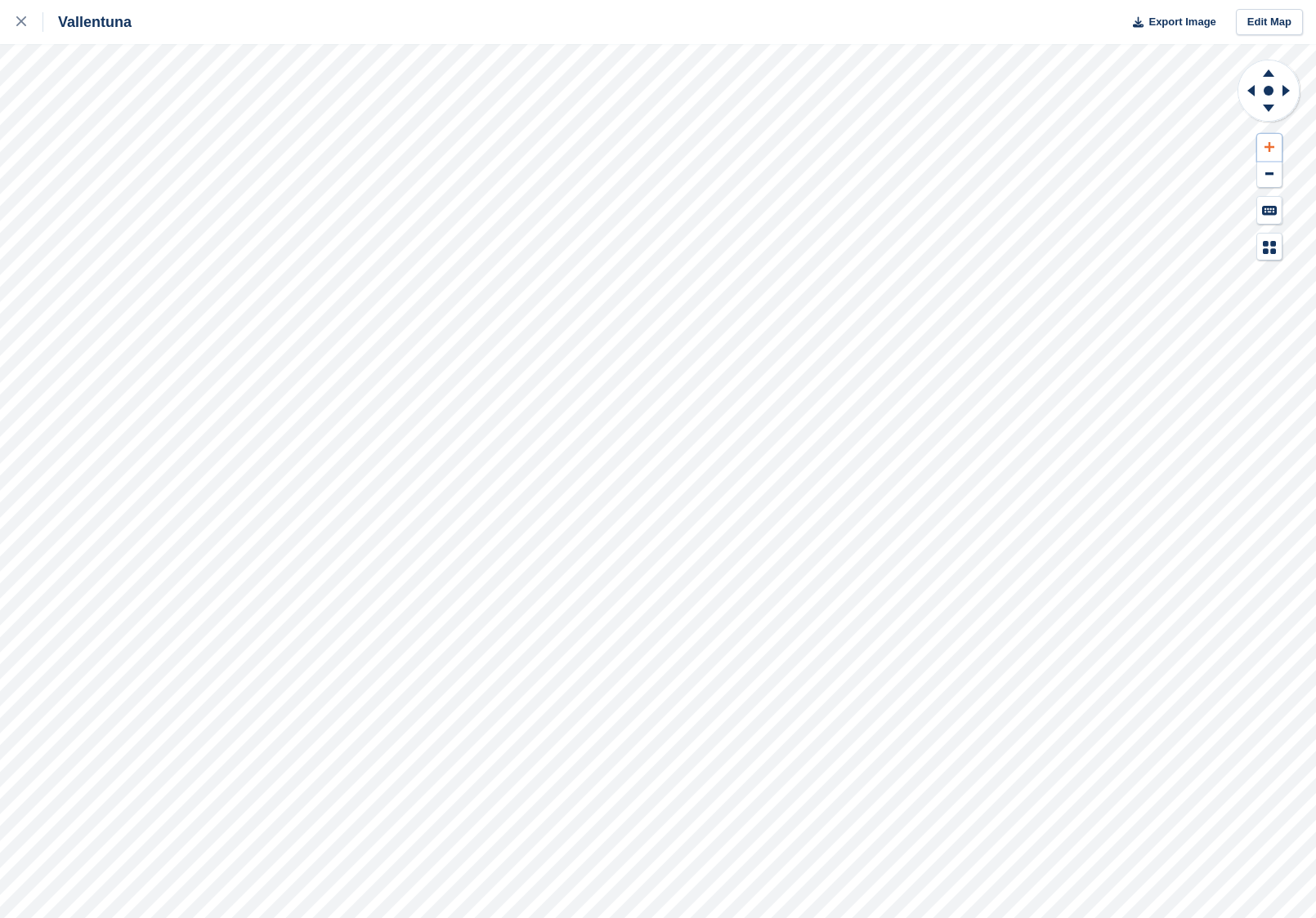
click at [1262, 134] on button at bounding box center [1268, 147] width 24 height 27
click at [1262, 137] on button at bounding box center [1268, 147] width 24 height 27
click at [1274, 111] on icon at bounding box center [1268, 111] width 43 height 21
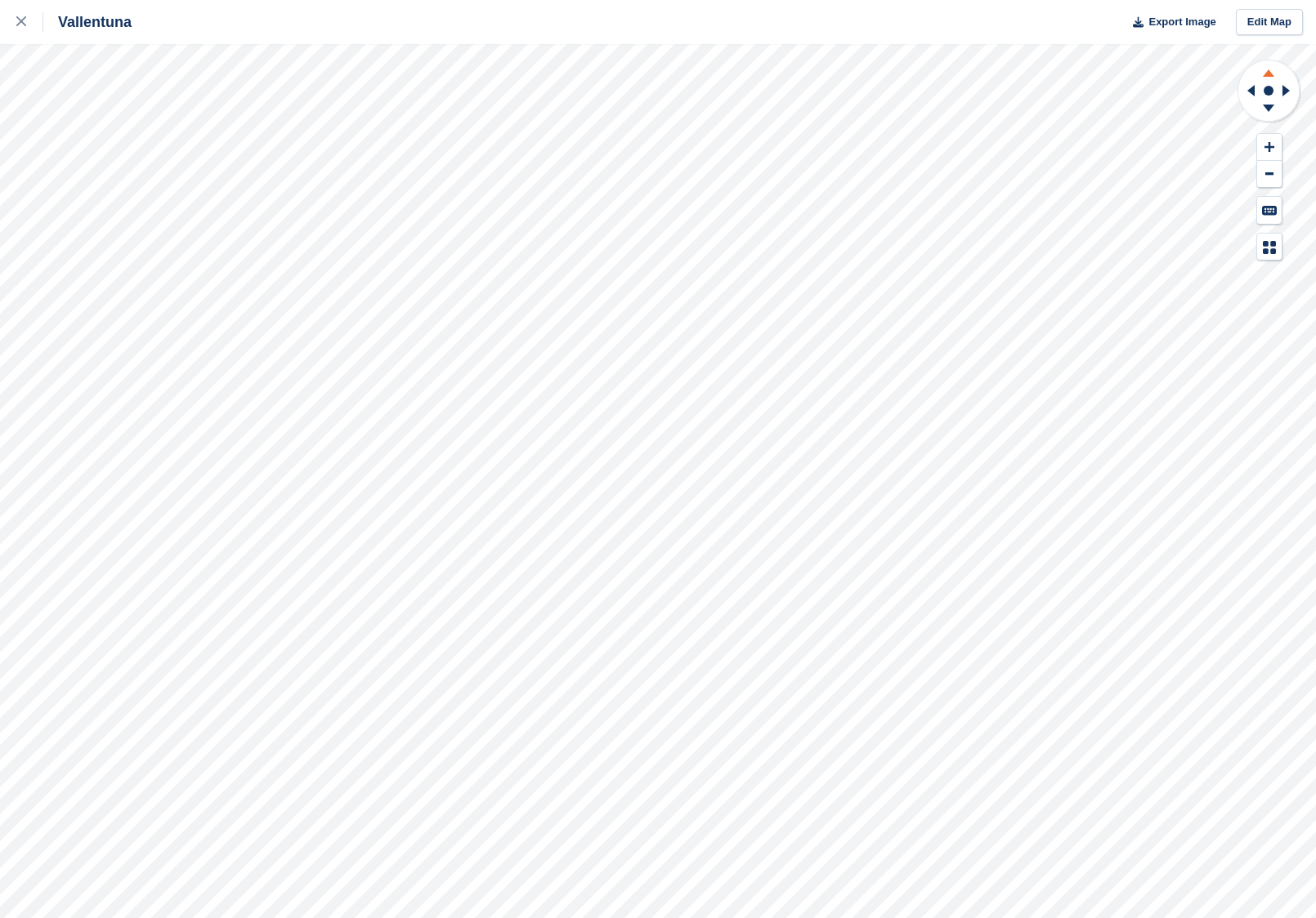
click at [1274, 65] on icon at bounding box center [1268, 71] width 43 height 21
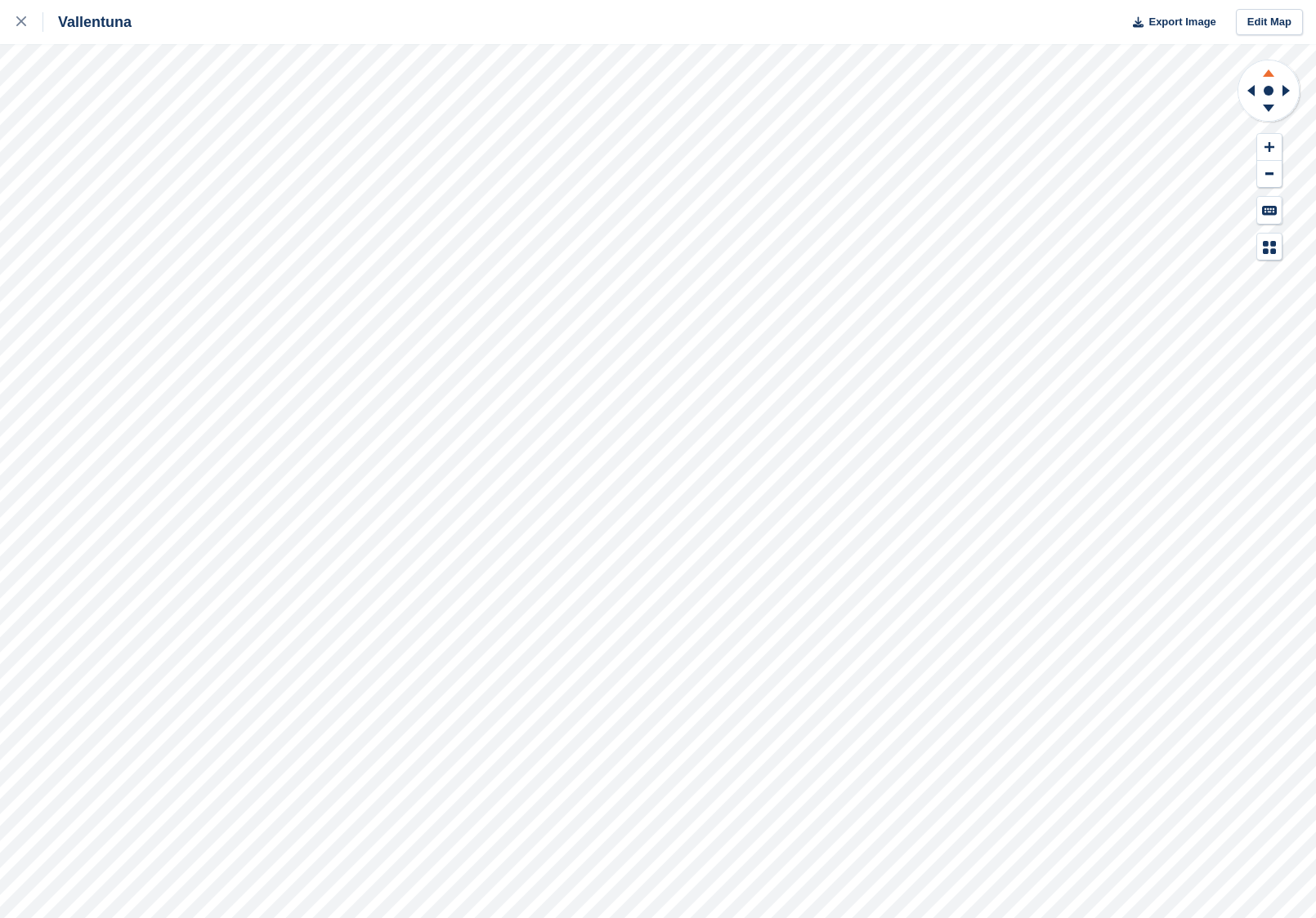
click at [1274, 65] on icon at bounding box center [1268, 71] width 43 height 21
click at [1250, 86] on icon at bounding box center [1248, 90] width 21 height 42
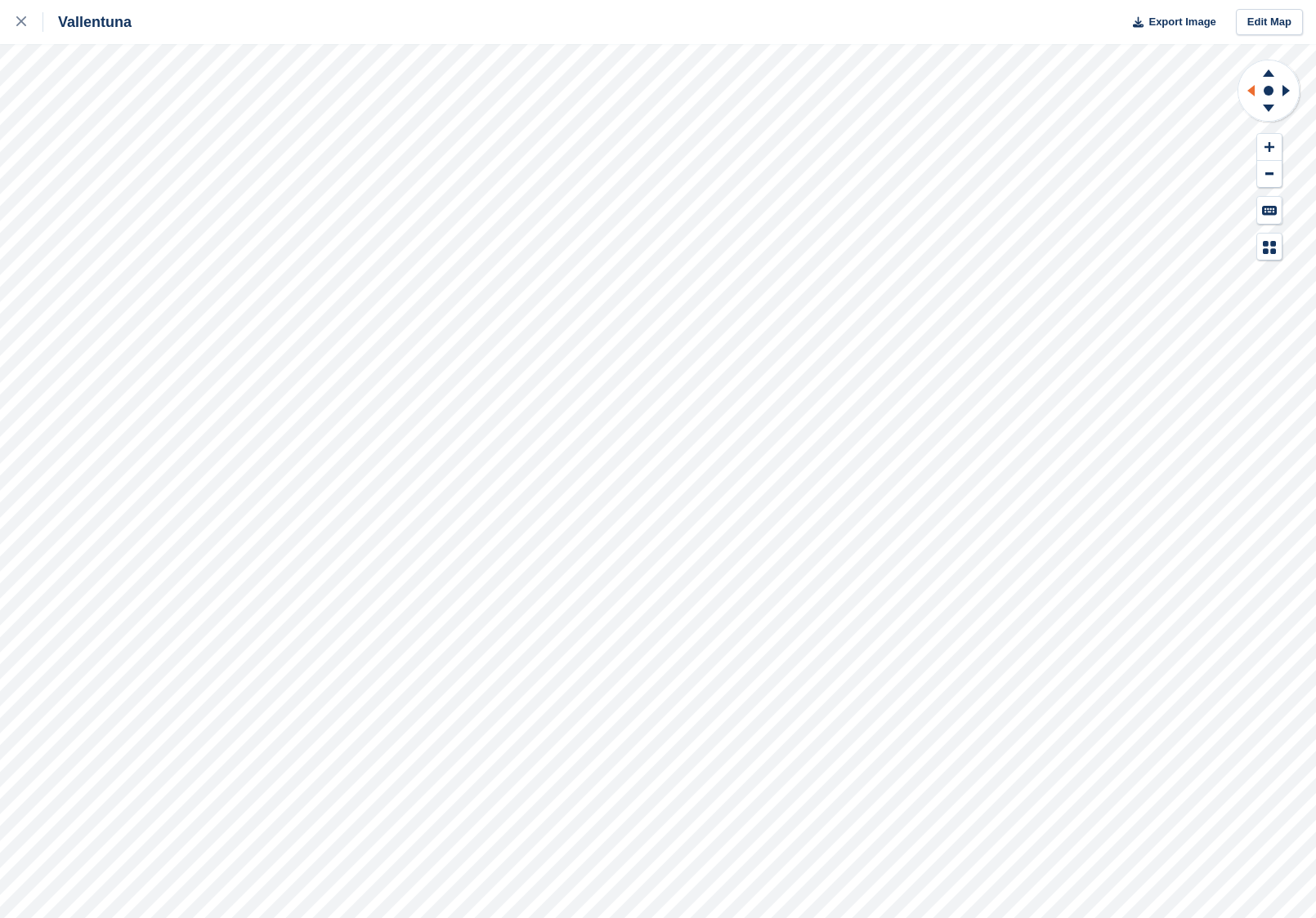
click at [1250, 86] on icon at bounding box center [1248, 90] width 21 height 42
click at [1269, 167] on button at bounding box center [1268, 174] width 24 height 27
click at [1268, 140] on button at bounding box center [1268, 147] width 24 height 27
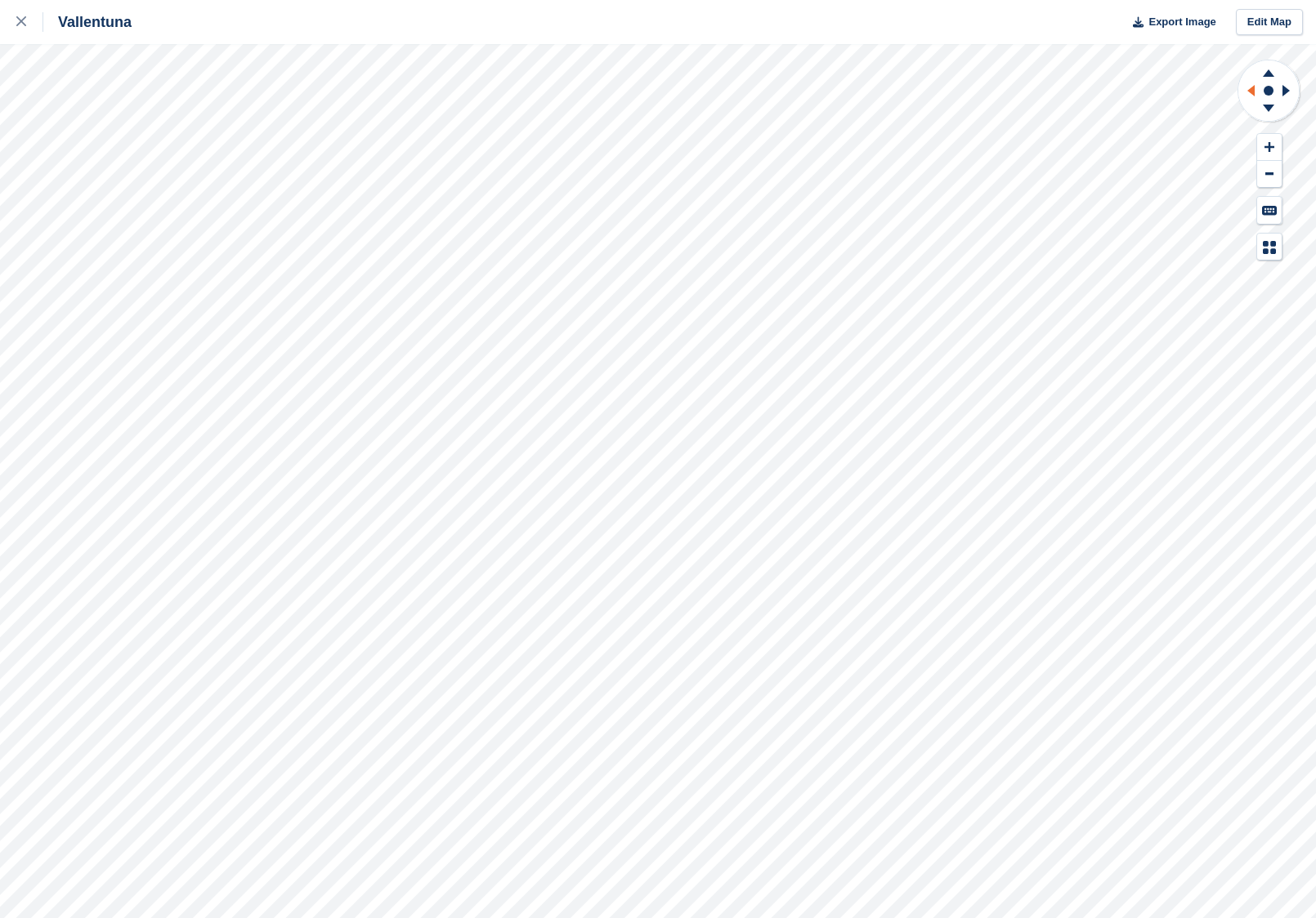
click at [1245, 97] on icon at bounding box center [1248, 90] width 21 height 42
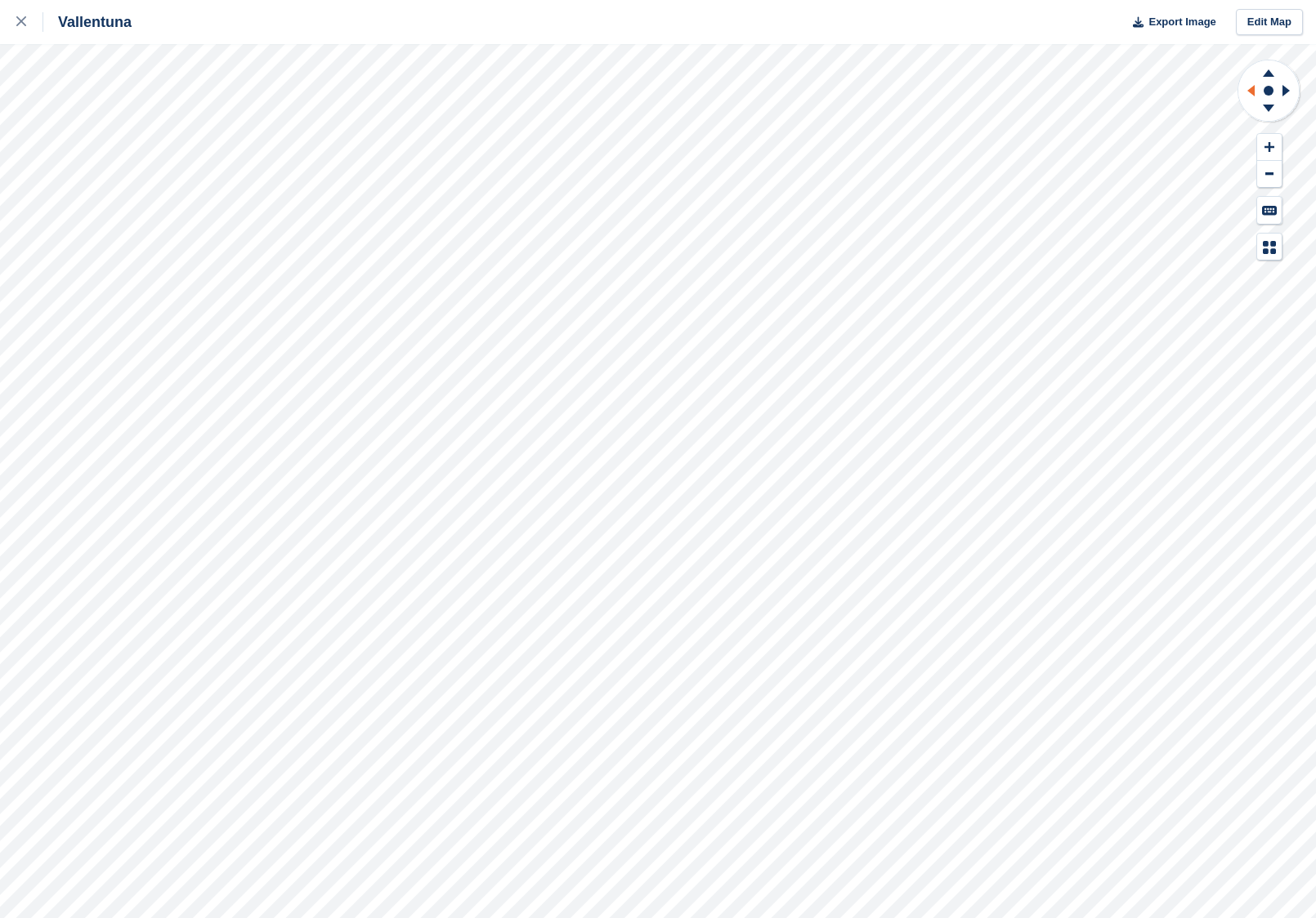
click at [1245, 97] on icon at bounding box center [1248, 90] width 21 height 42
